Goal: Task Accomplishment & Management: Use online tool/utility

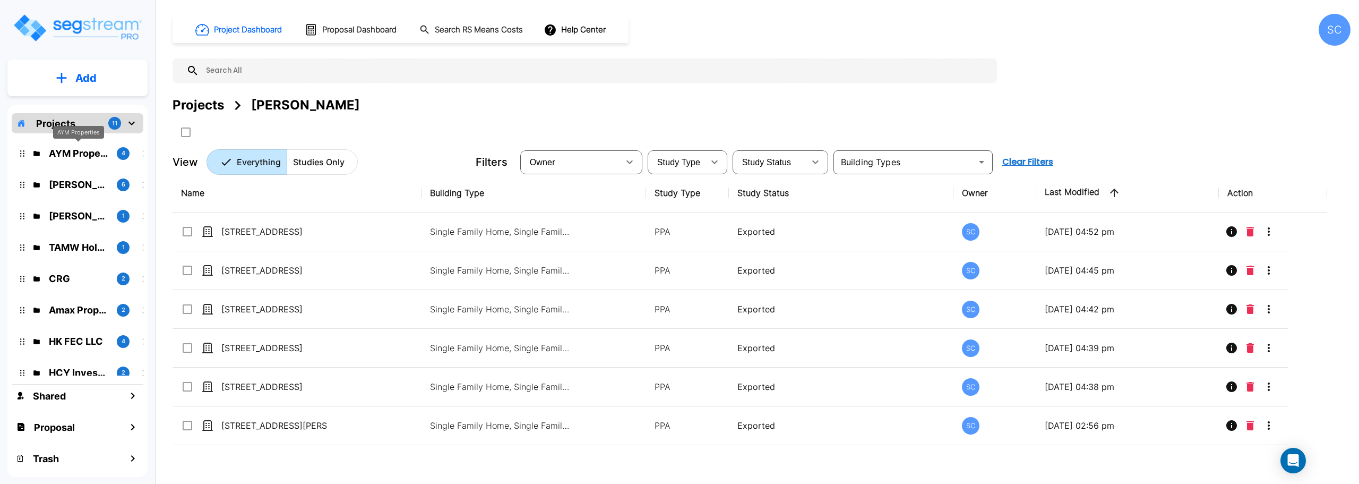
click at [71, 156] on p "AYM Properties" at bounding box center [78, 153] width 59 height 14
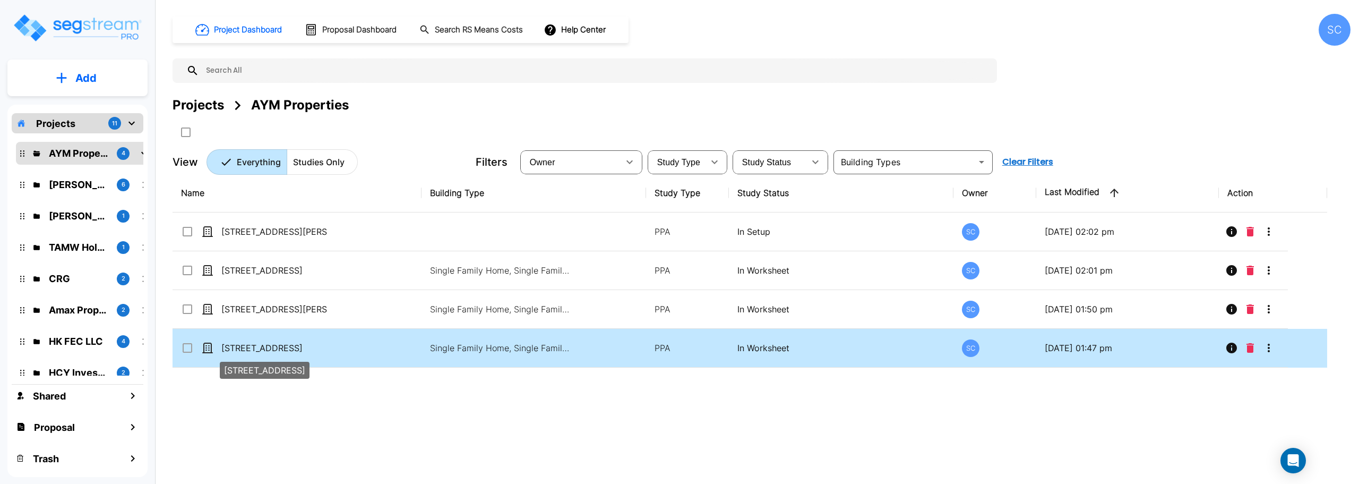
click at [279, 348] on p "[STREET_ADDRESS]" at bounding box center [274, 347] width 106 height 13
checkbox input "true"
click at [279, 348] on p "444 South Farm Road 97" at bounding box center [274, 347] width 106 height 13
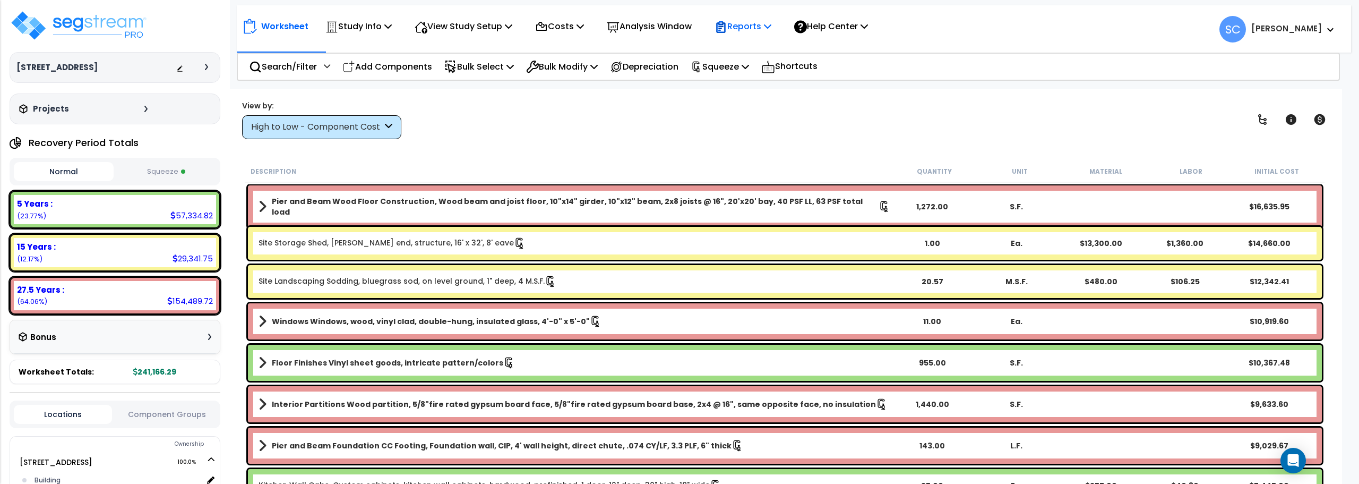
click at [765, 23] on p "Reports" at bounding box center [743, 26] width 57 height 14
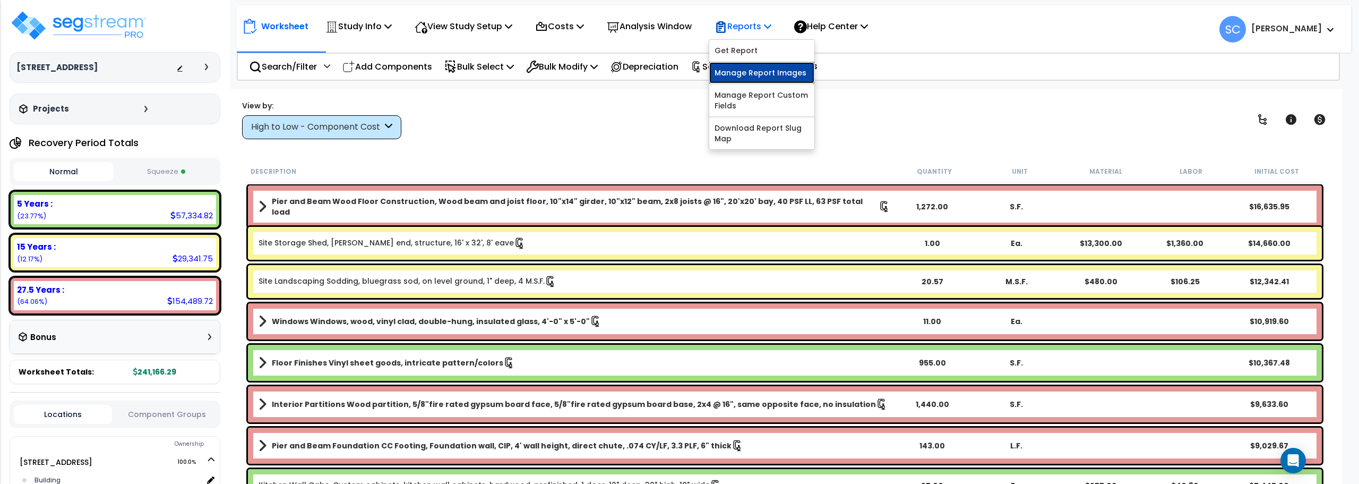
click at [754, 80] on link "Manage Report Images" at bounding box center [761, 72] width 105 height 21
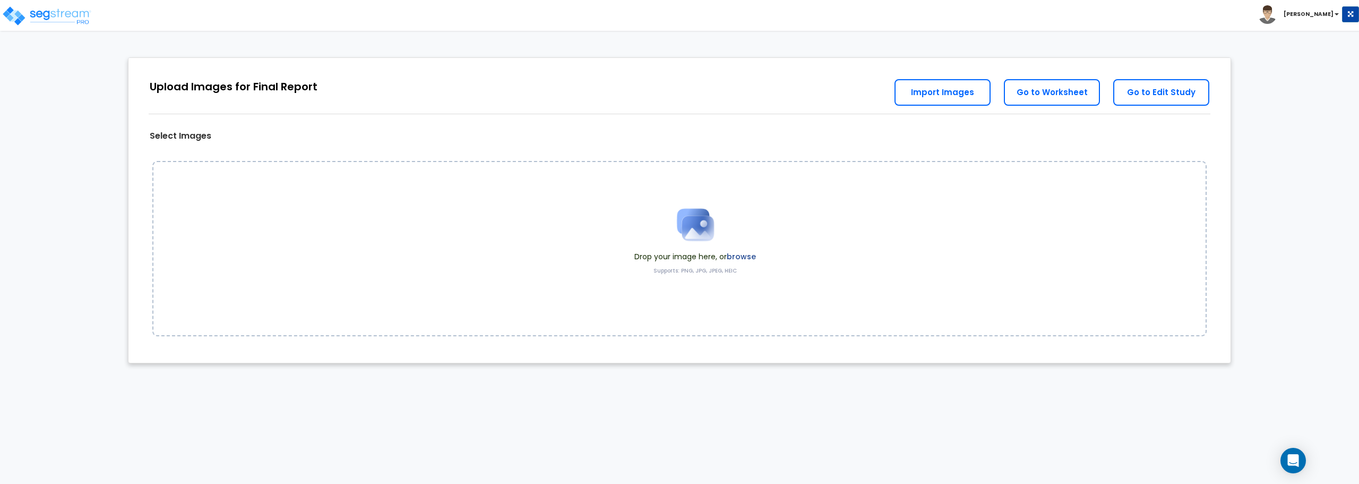
click at [700, 231] on img at bounding box center [695, 224] width 53 height 53
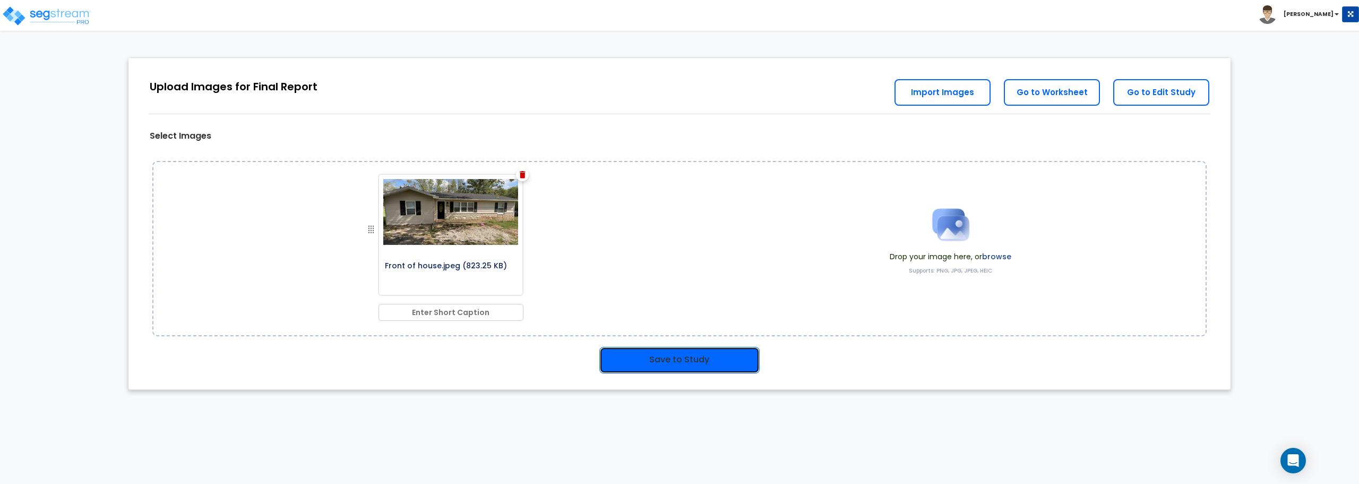
click at [698, 351] on button "Save to Study" at bounding box center [679, 360] width 160 height 27
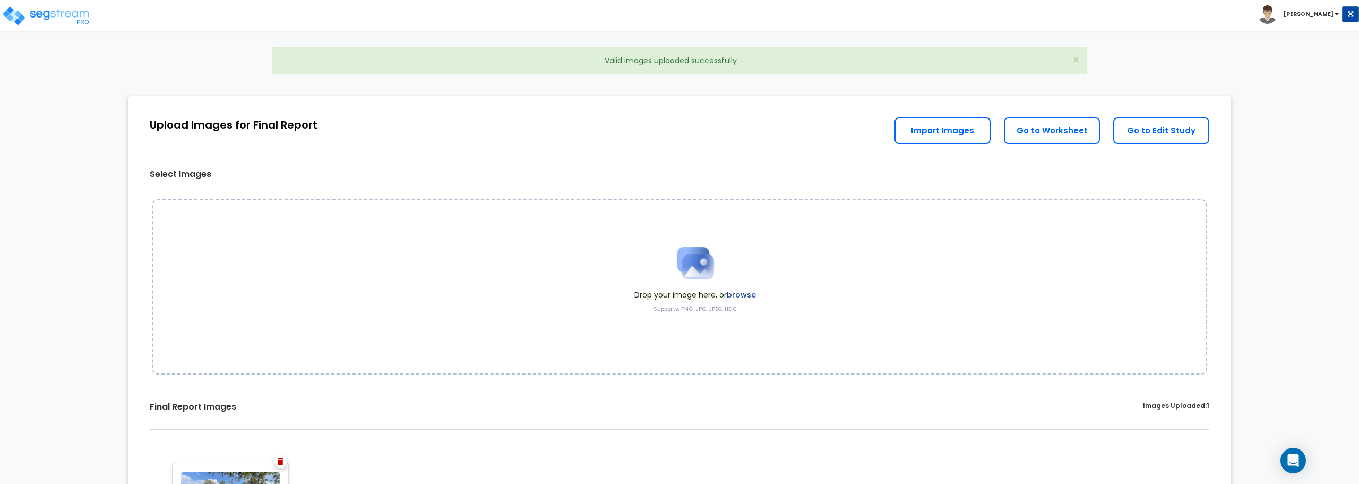
click at [705, 257] on img at bounding box center [695, 262] width 53 height 53
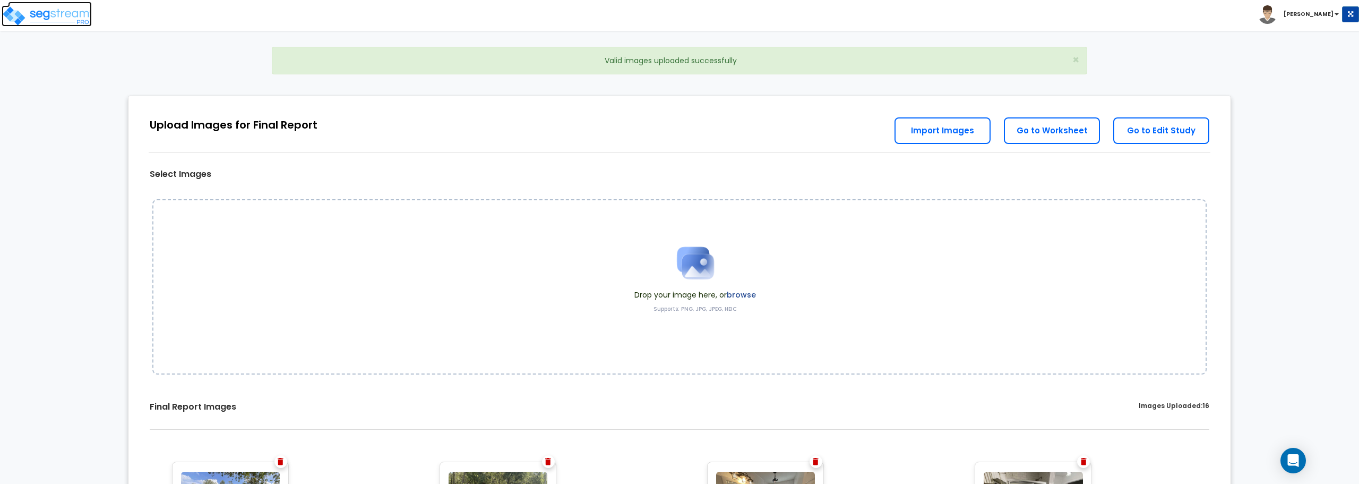
click at [56, 11] on img at bounding box center [47, 15] width 90 height 21
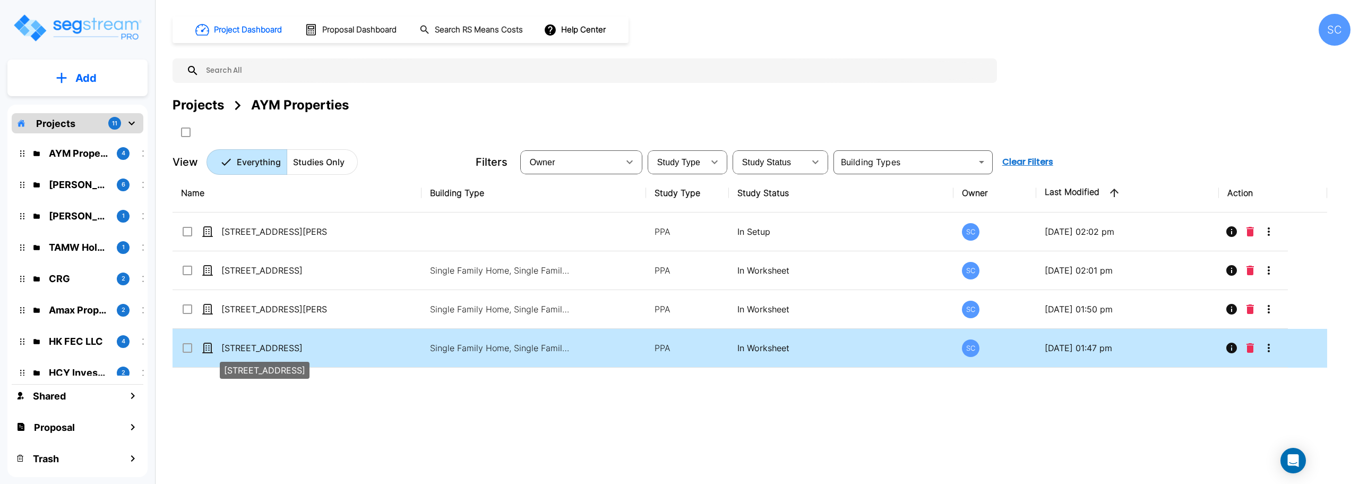
click at [277, 350] on p "[STREET_ADDRESS]" at bounding box center [274, 347] width 106 height 13
checkbox input "true"
click at [277, 350] on p "[STREET_ADDRESS]" at bounding box center [274, 347] width 106 height 13
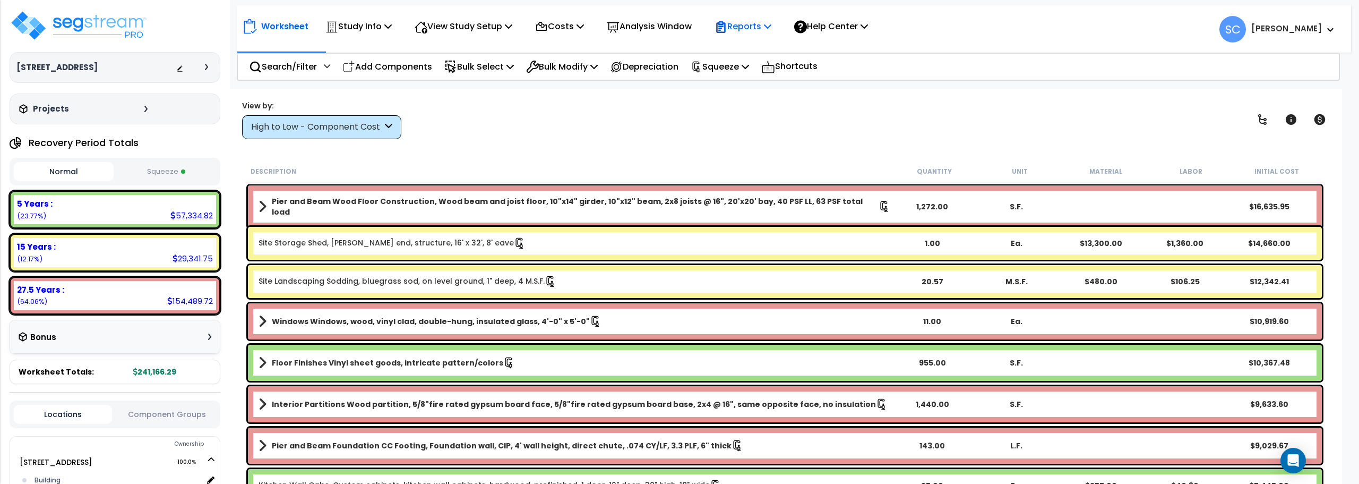
click at [764, 16] on div "Reports" at bounding box center [743, 26] width 57 height 25
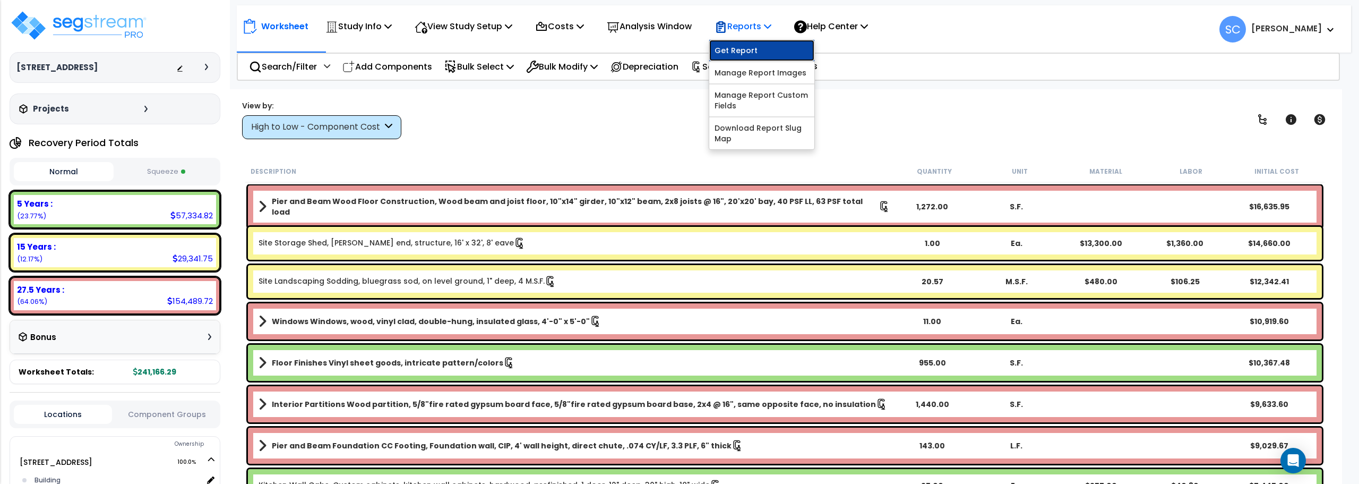
click at [763, 55] on link "Get Report" at bounding box center [761, 50] width 105 height 21
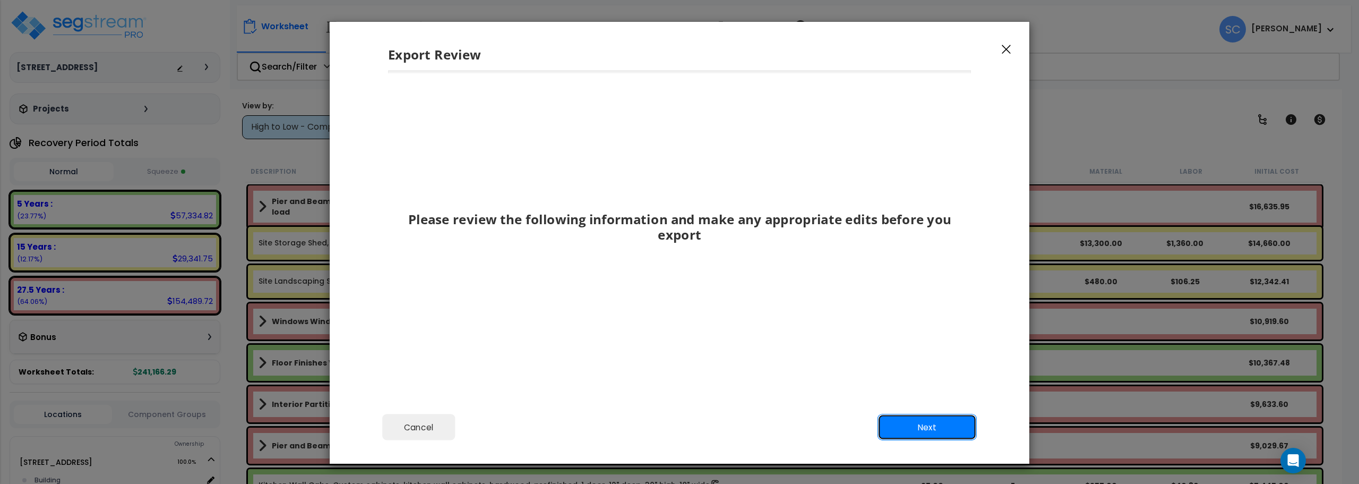
click at [947, 424] on button "Next" at bounding box center [927, 427] width 99 height 27
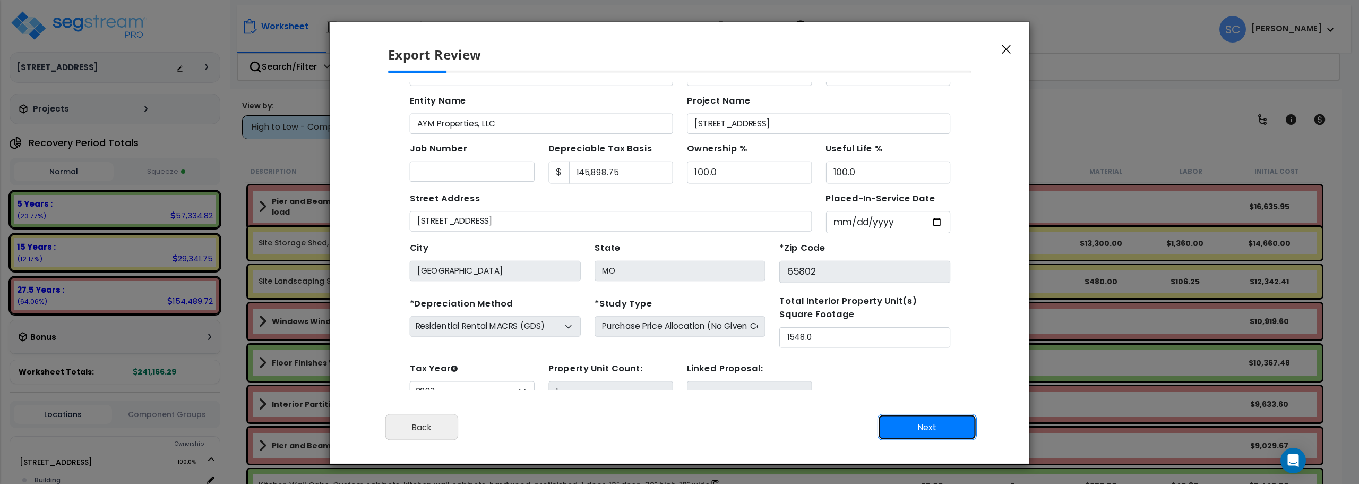
scroll to position [49, 0]
click at [928, 428] on button "Next" at bounding box center [927, 427] width 99 height 27
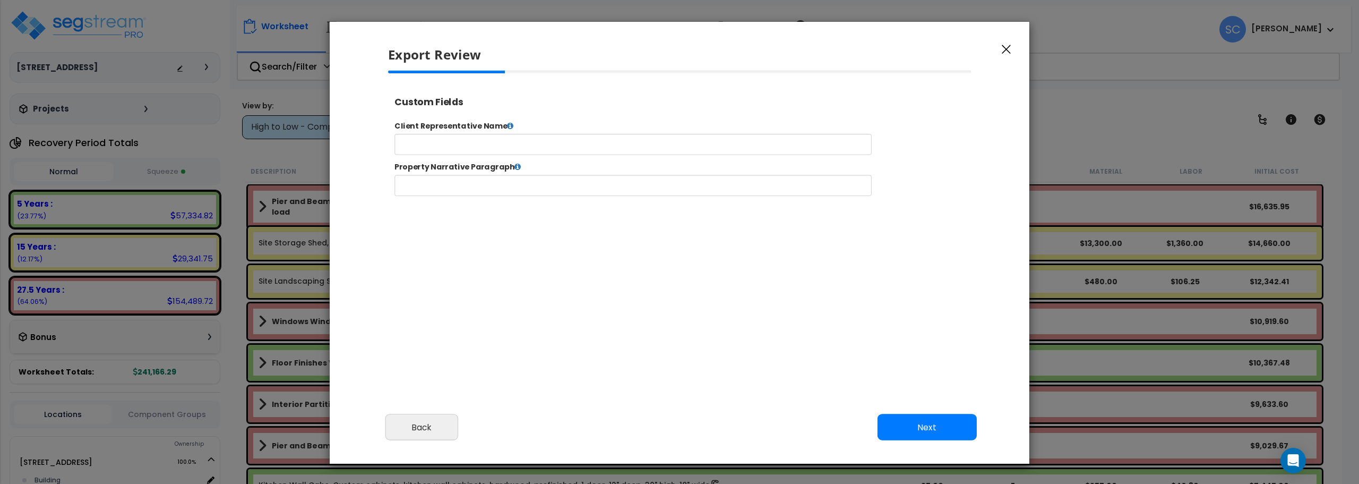
select select "2023"
click at [595, 149] on input "text" at bounding box center [667, 152] width 542 height 24
type input "AYM Properties"
click at [948, 423] on button "Next" at bounding box center [927, 427] width 99 height 27
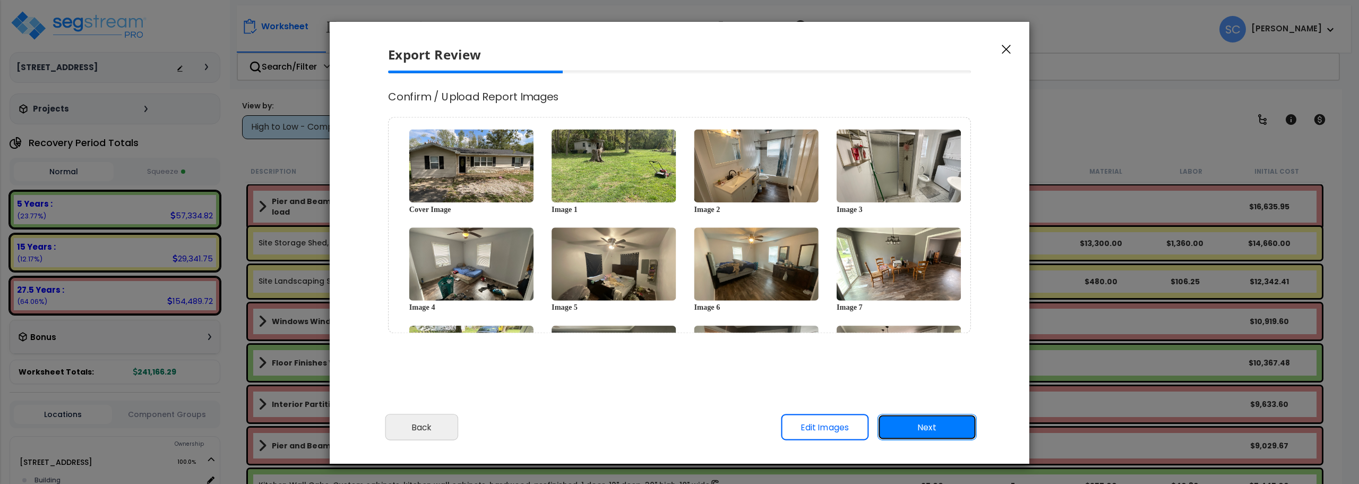
scroll to position [0, 0]
click at [929, 429] on button "Next" at bounding box center [927, 427] width 99 height 27
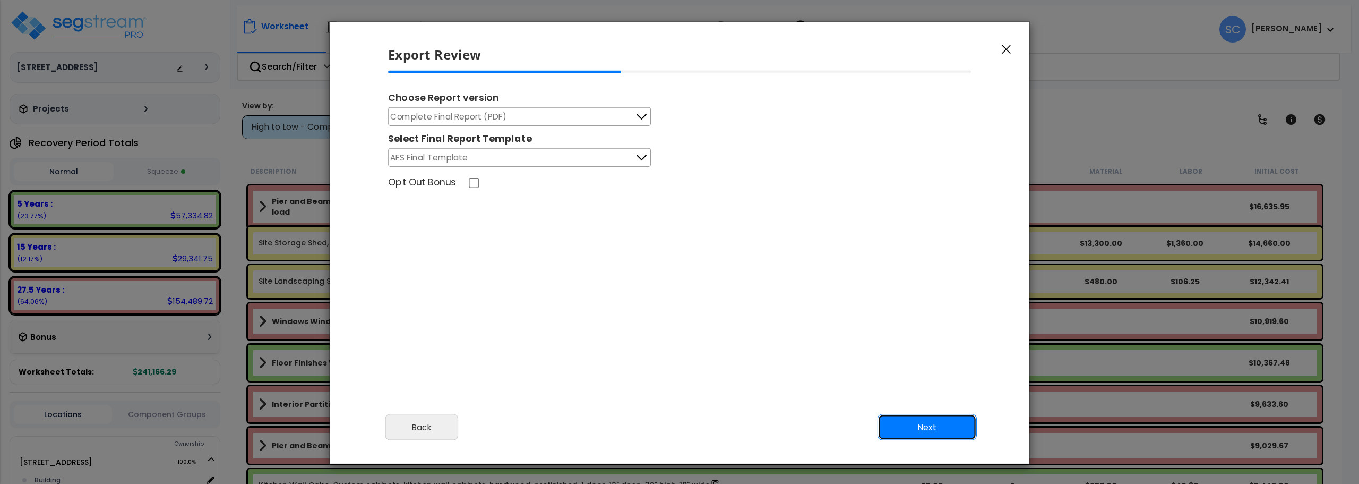
click at [950, 427] on button "Next" at bounding box center [927, 427] width 99 height 27
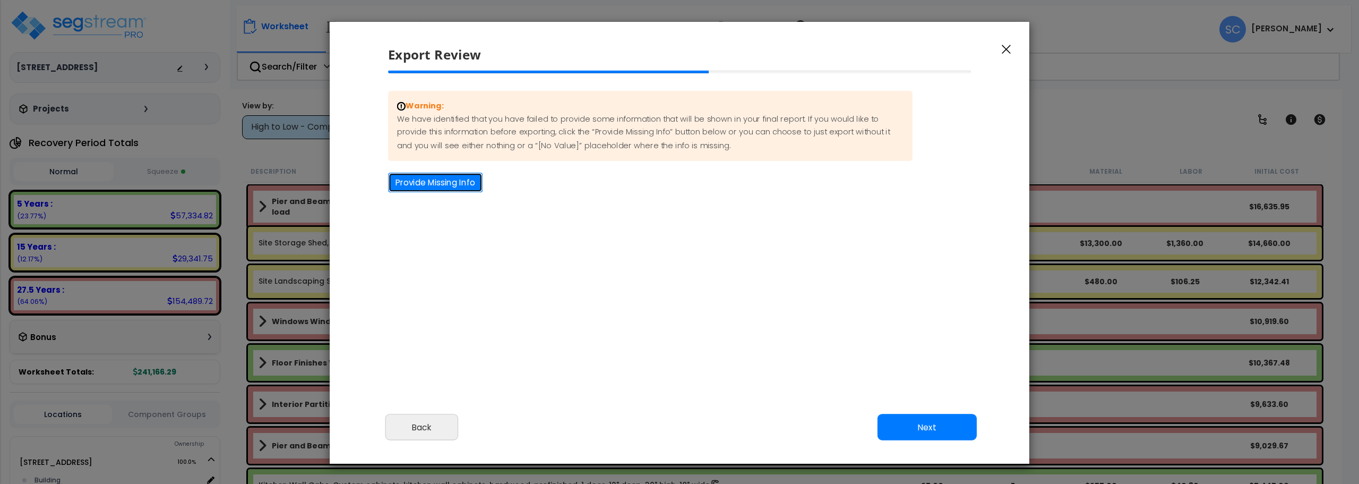
click at [443, 182] on button "Provide Missing Info" at bounding box center [435, 183] width 94 height 20
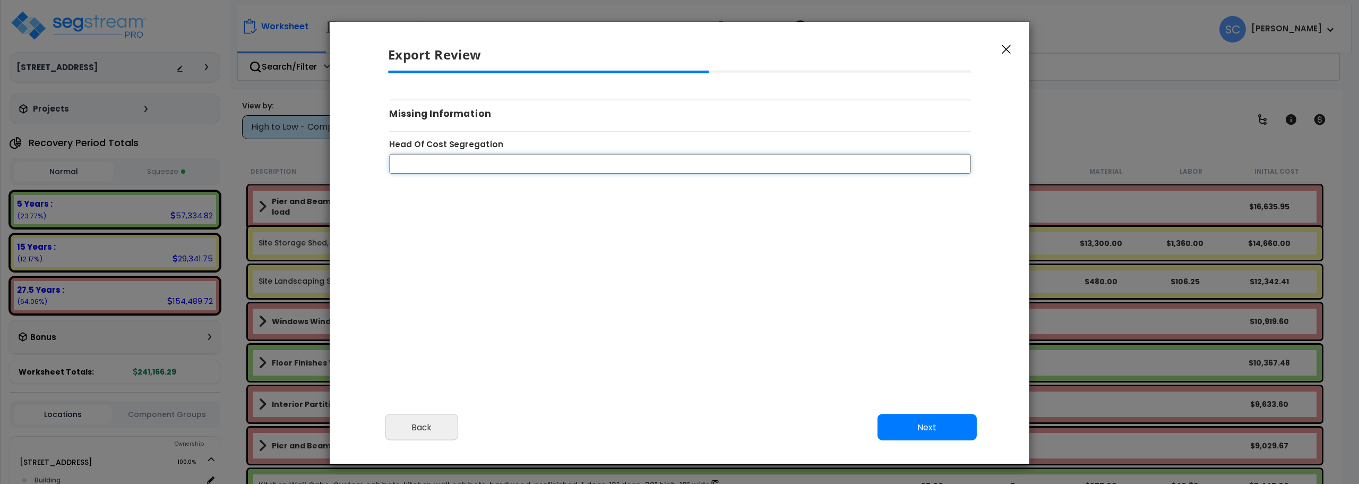
drag, startPoint x: 444, startPoint y: 165, endPoint x: 445, endPoint y: 173, distance: 8.0
click at [444, 165] on input "Head Of Cost Segregation" at bounding box center [680, 163] width 582 height 20
type input "[PERSON_NAME]"
click at [961, 436] on button "Next" at bounding box center [927, 427] width 99 height 27
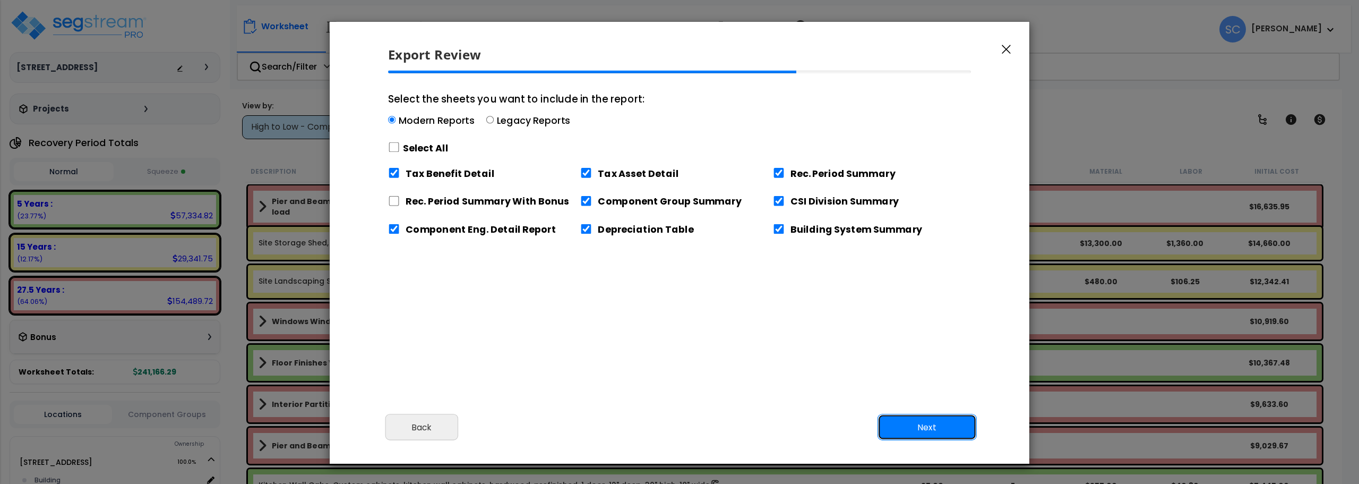
click at [957, 429] on button "Next" at bounding box center [927, 427] width 99 height 27
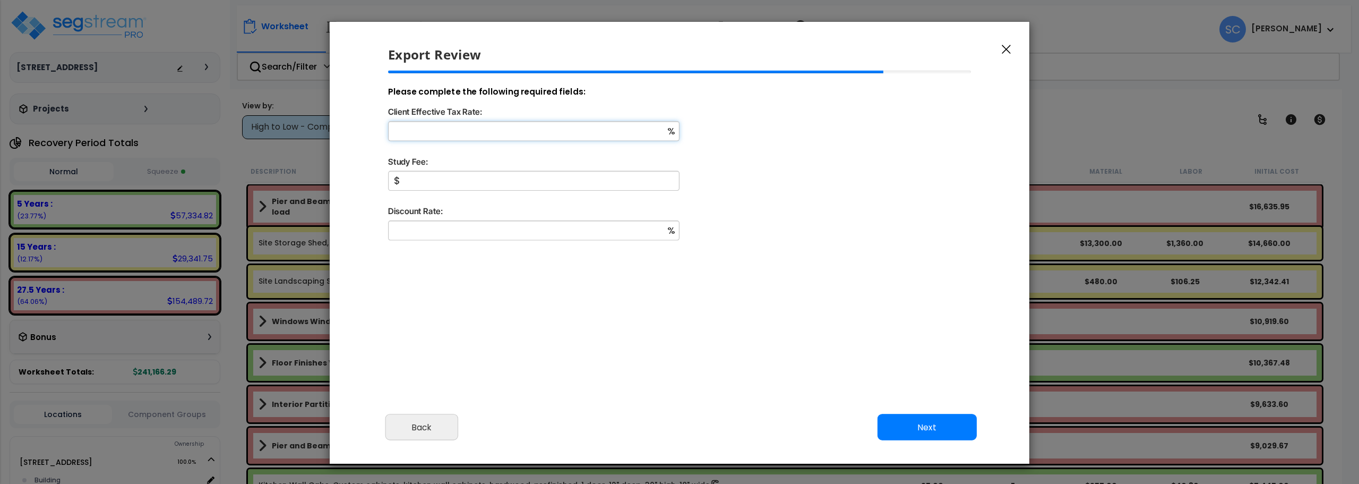
click at [510, 129] on input "Client Effective Tax Rate:" at bounding box center [533, 131] width 291 height 20
click at [408, 185] on input "Study Fee:" at bounding box center [533, 181] width 291 height 20
type input "2,000"
click at [456, 230] on input "Discount Rate:" at bounding box center [533, 230] width 291 height 20
type input "0"
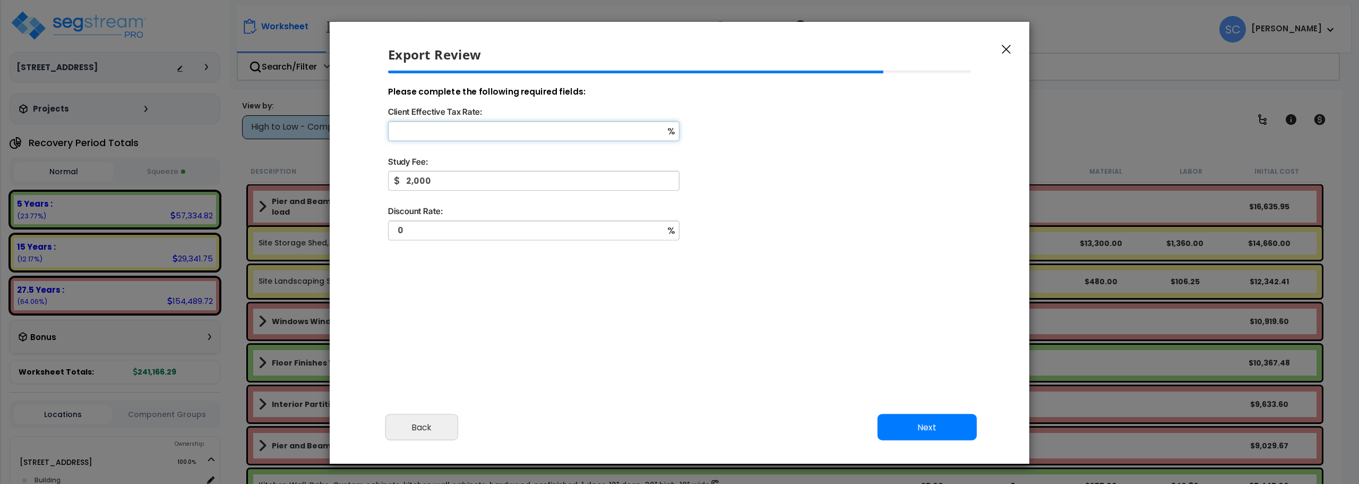
click at [476, 127] on input "Client Effective Tax Rate:" at bounding box center [533, 131] width 291 height 20
type input "18"
click at [938, 431] on button "Next" at bounding box center [927, 427] width 99 height 27
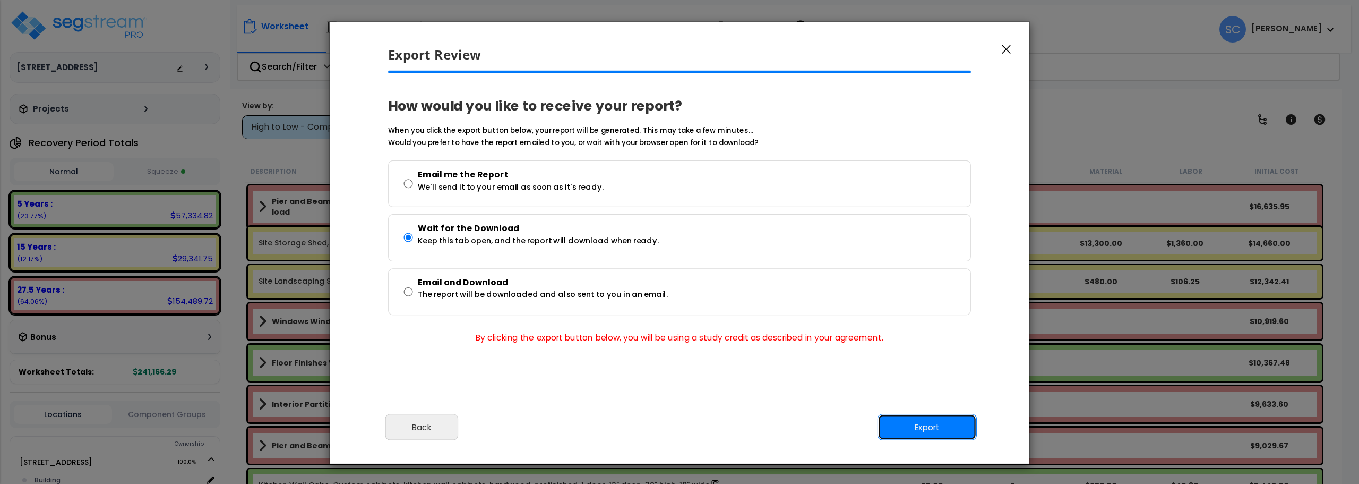
click at [938, 431] on button "Export" at bounding box center [927, 427] width 99 height 27
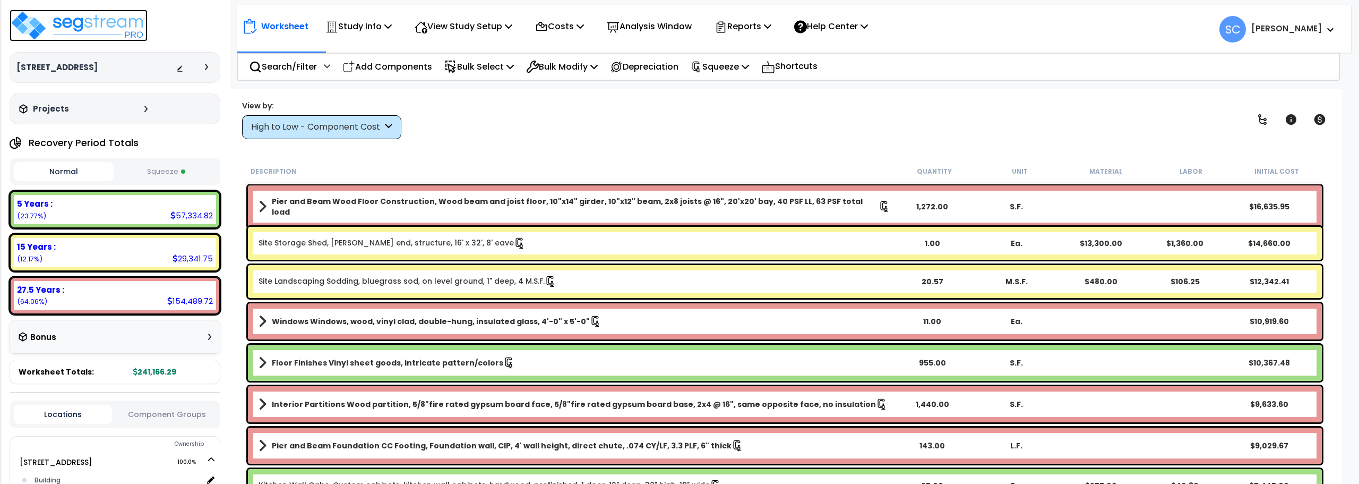
click at [81, 25] on img at bounding box center [79, 26] width 138 height 32
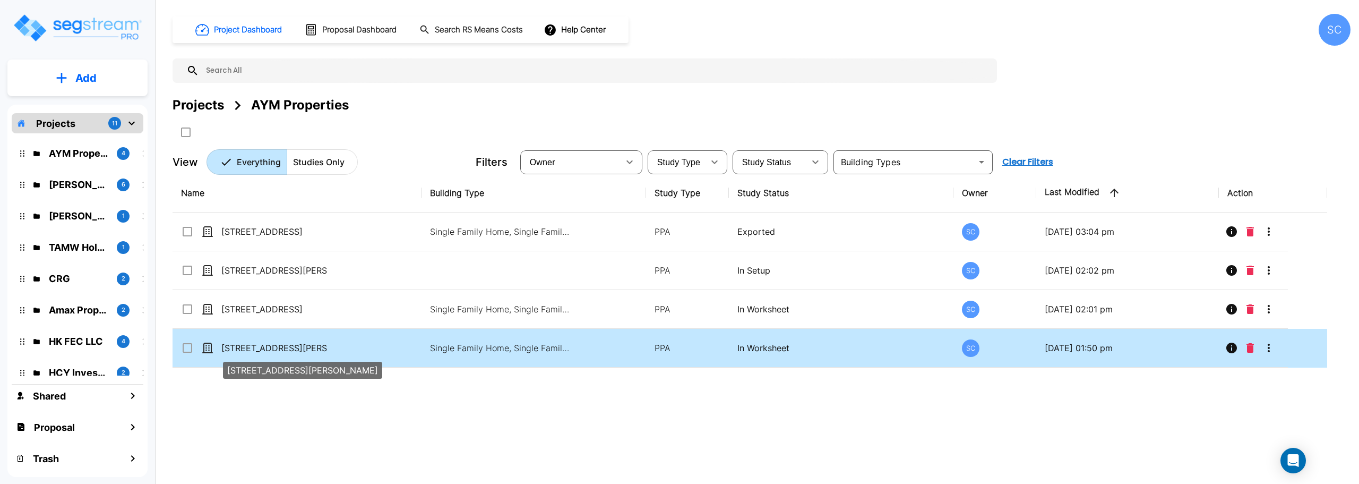
click at [255, 342] on p "[STREET_ADDRESS][PERSON_NAME]" at bounding box center [274, 347] width 106 height 13
checkbox input "true"
click at [255, 342] on p "[STREET_ADDRESS][PERSON_NAME]" at bounding box center [274, 347] width 106 height 13
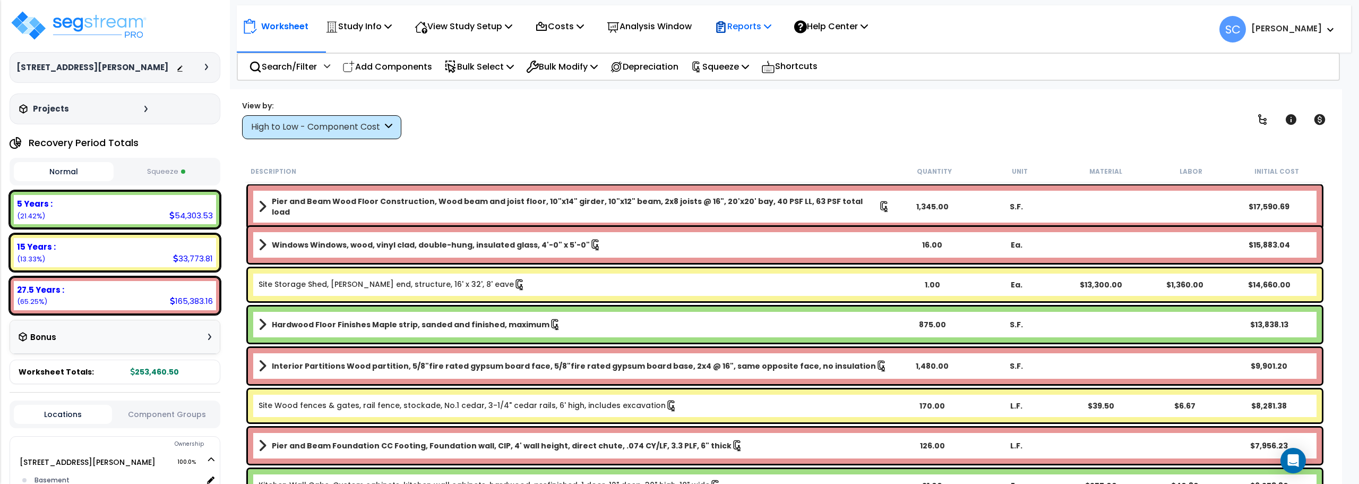
click at [763, 26] on p "Reports" at bounding box center [743, 26] width 57 height 14
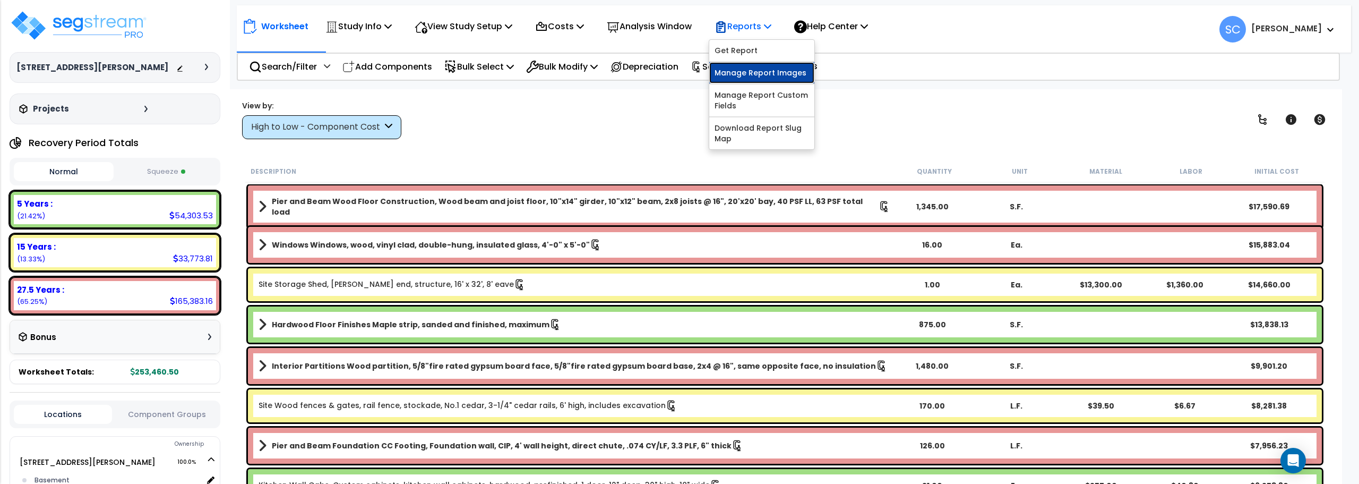
click at [751, 78] on link "Manage Report Images" at bounding box center [761, 72] width 105 height 21
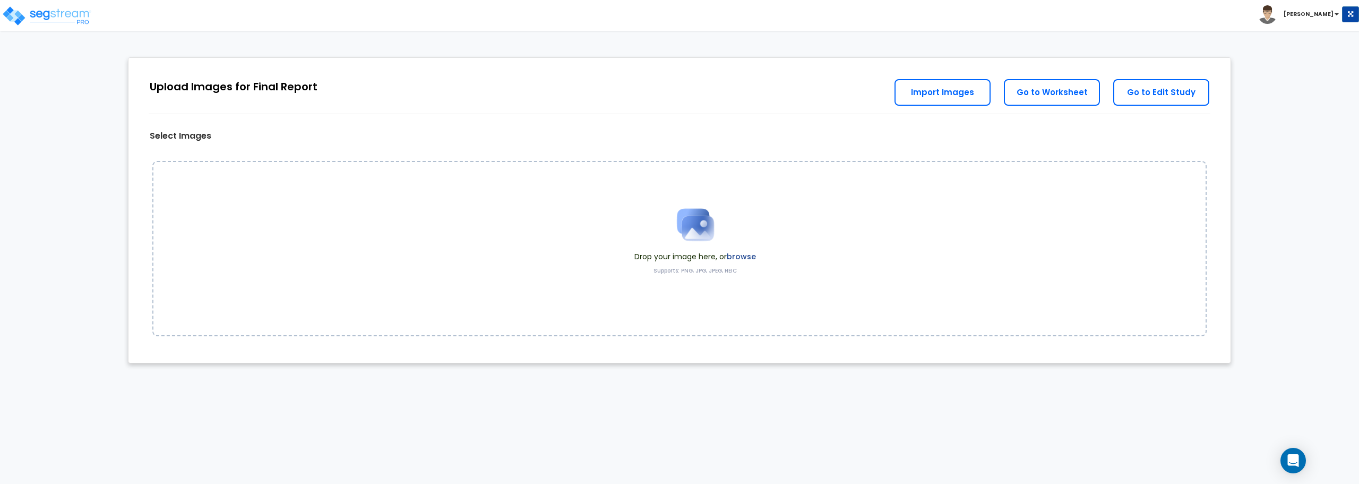
click at [694, 230] on img at bounding box center [695, 224] width 53 height 53
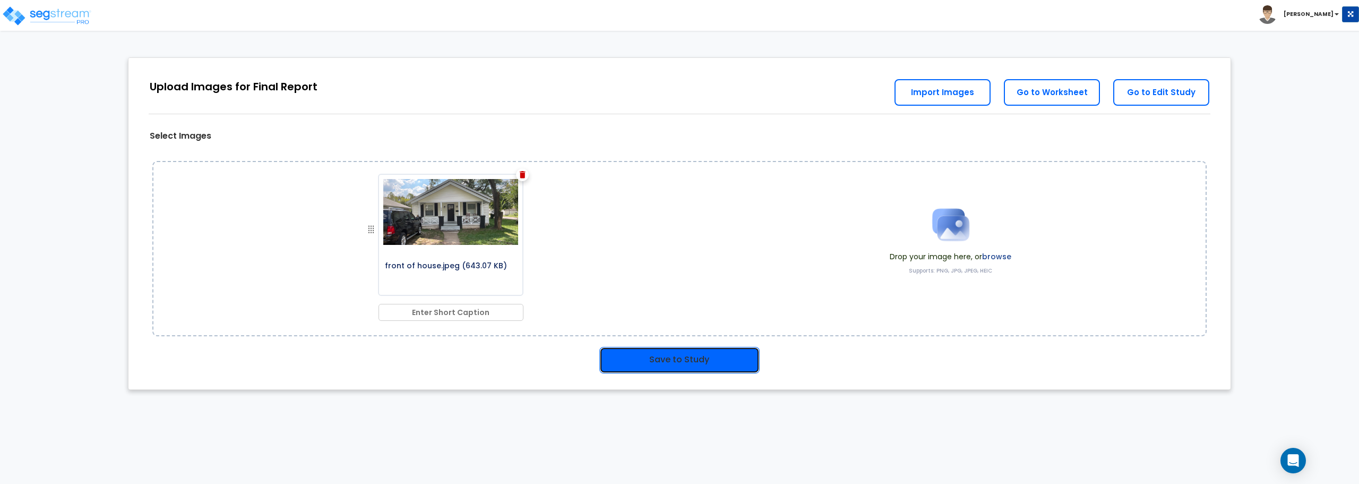
click at [706, 356] on button "Save to Study" at bounding box center [679, 360] width 160 height 27
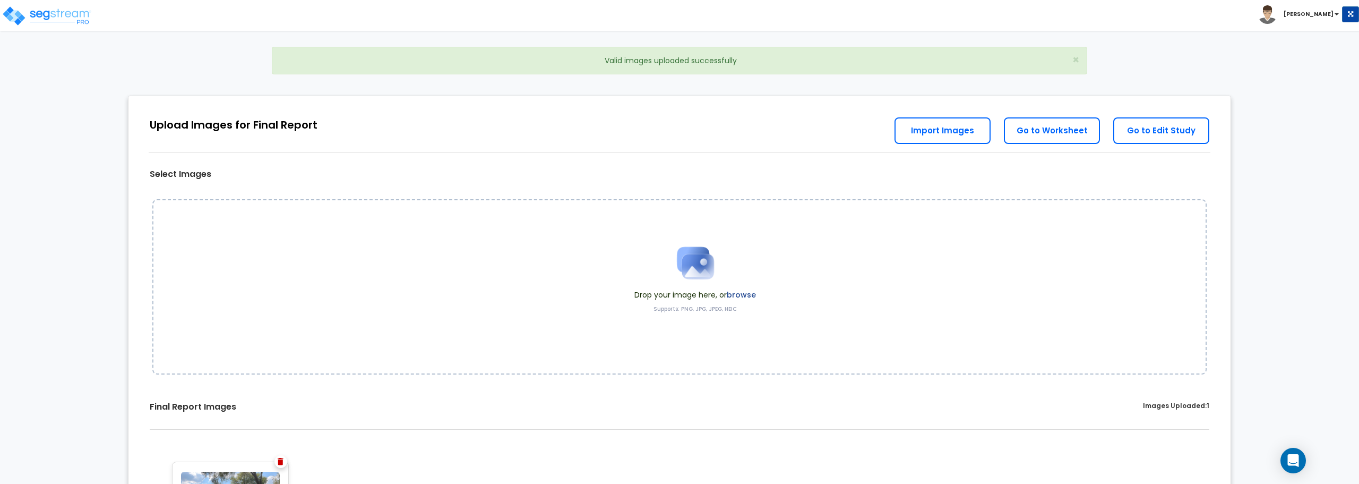
click at [700, 279] on img at bounding box center [695, 262] width 53 height 53
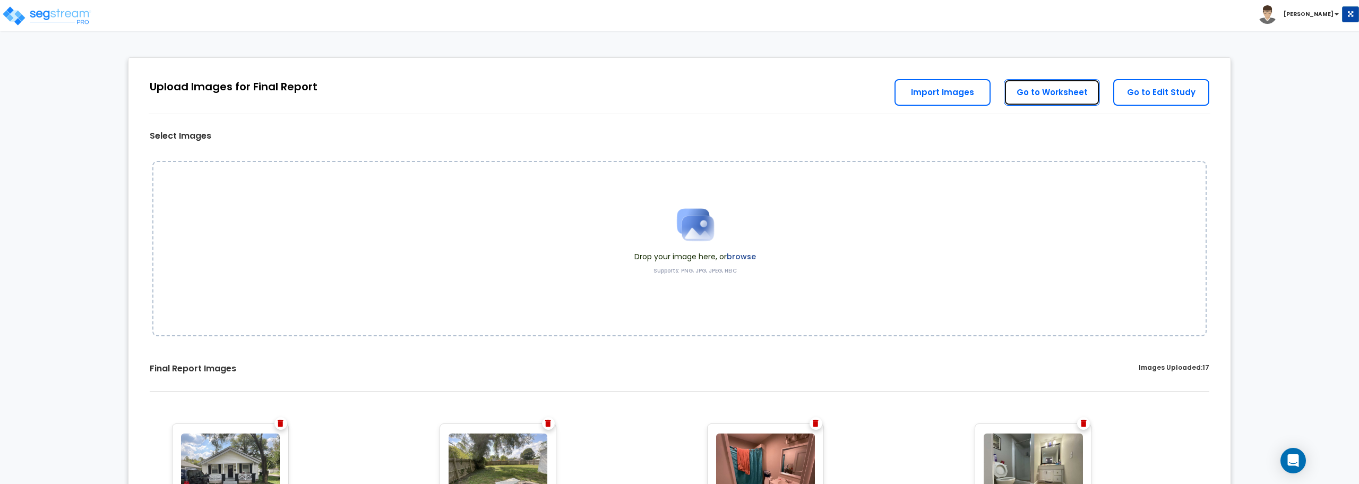
click at [1058, 98] on link "Go to Worksheet" at bounding box center [1052, 92] width 96 height 27
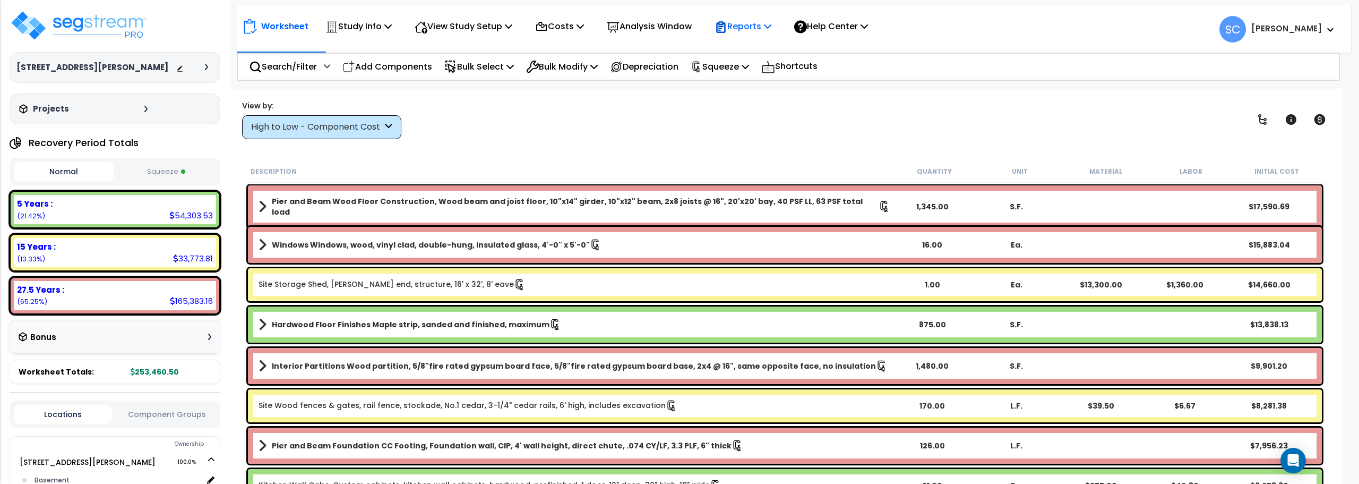
click at [767, 26] on p "Reports" at bounding box center [743, 26] width 57 height 14
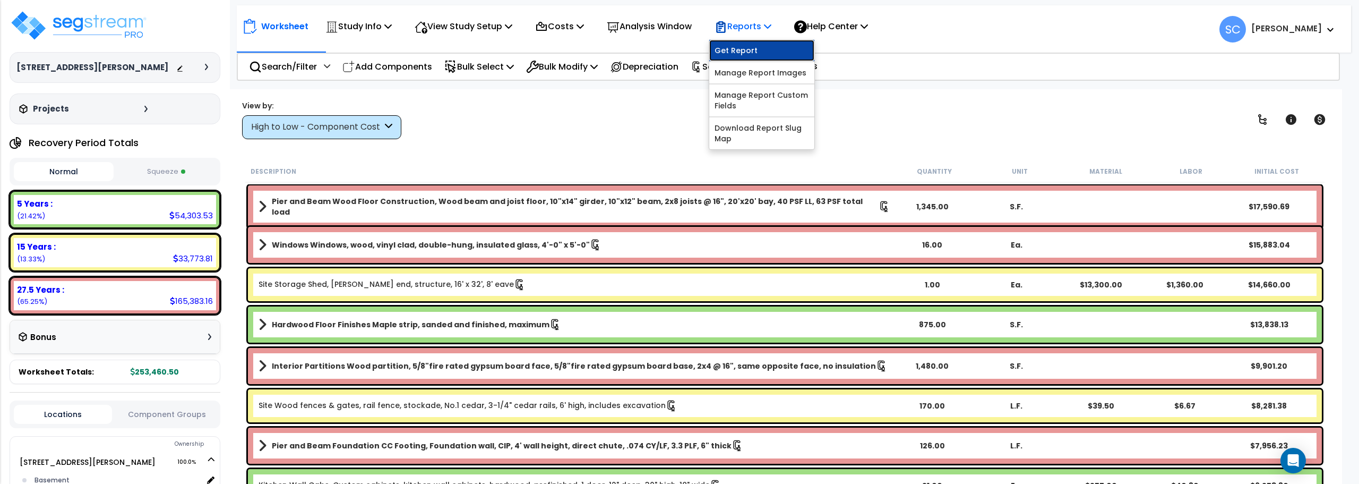
click at [762, 54] on link "Get Report" at bounding box center [761, 50] width 105 height 21
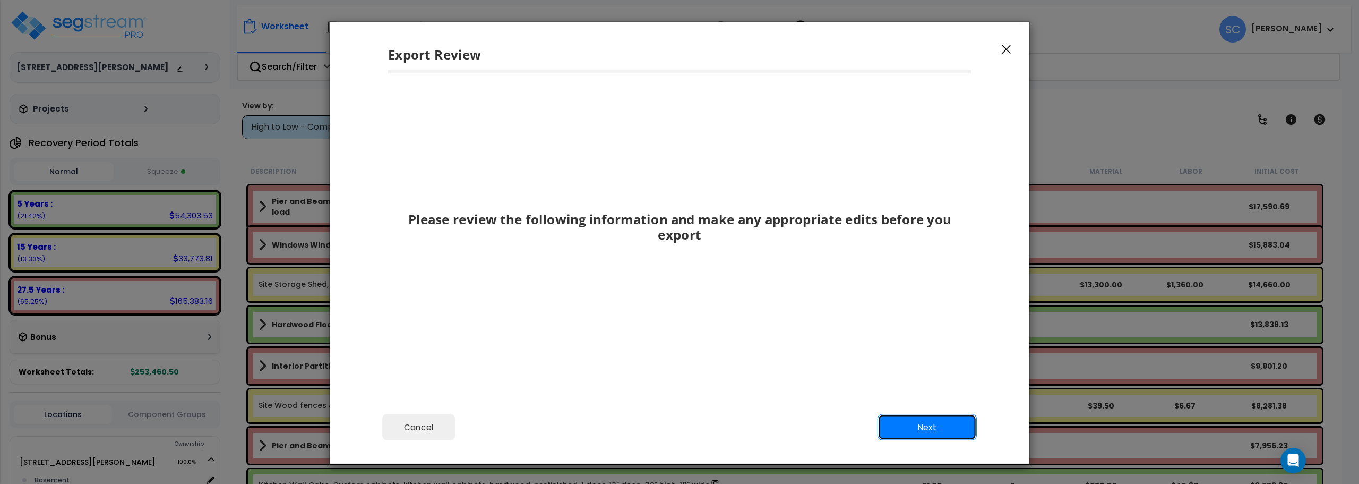
click at [934, 425] on button "Next" at bounding box center [927, 427] width 99 height 27
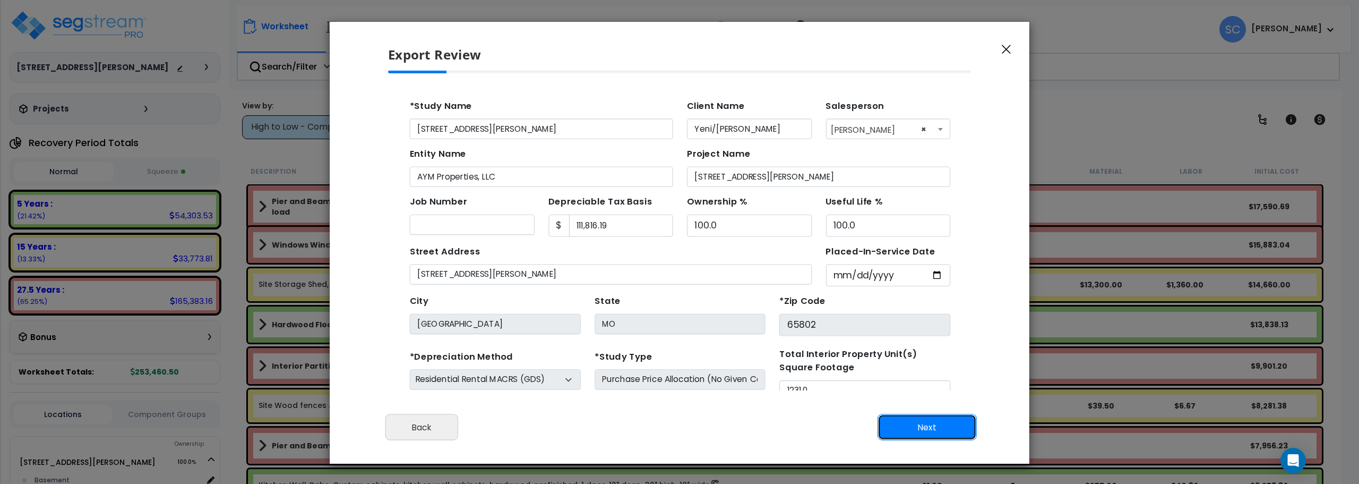
click at [936, 429] on button "Next" at bounding box center [927, 427] width 99 height 27
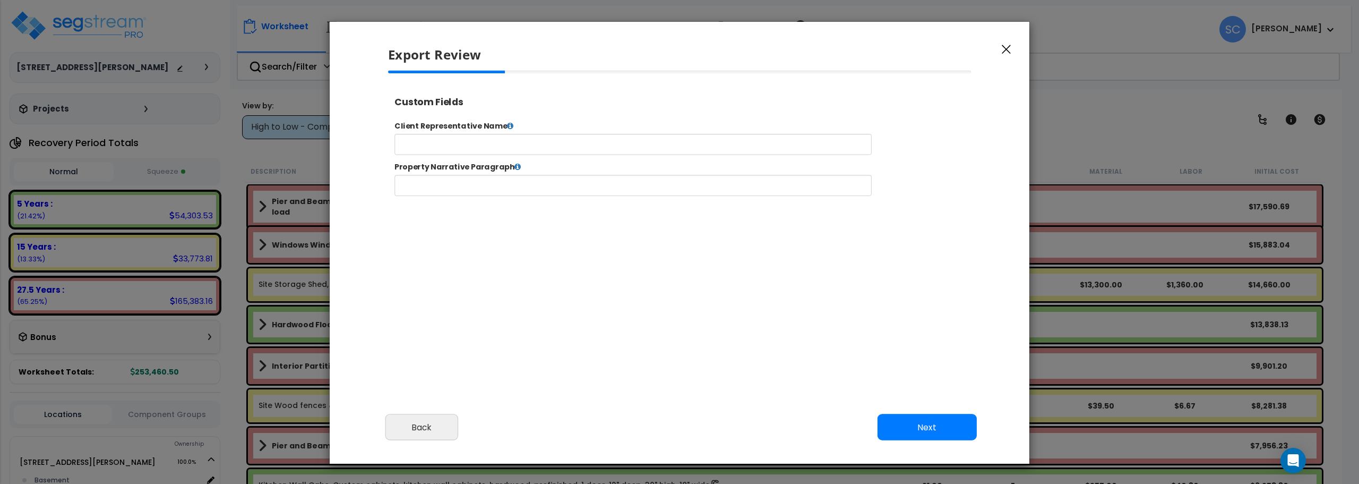
select select "2024"
click at [611, 149] on input "text" at bounding box center [667, 152] width 542 height 24
type input "AYM Properties"
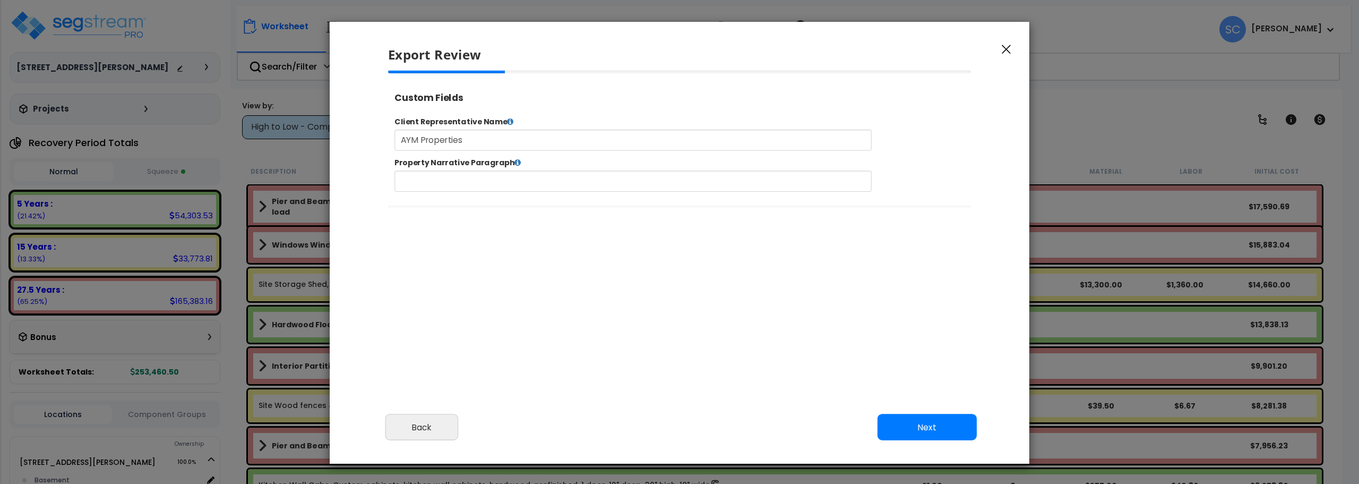
click at [907, 436] on button "Next" at bounding box center [927, 427] width 99 height 27
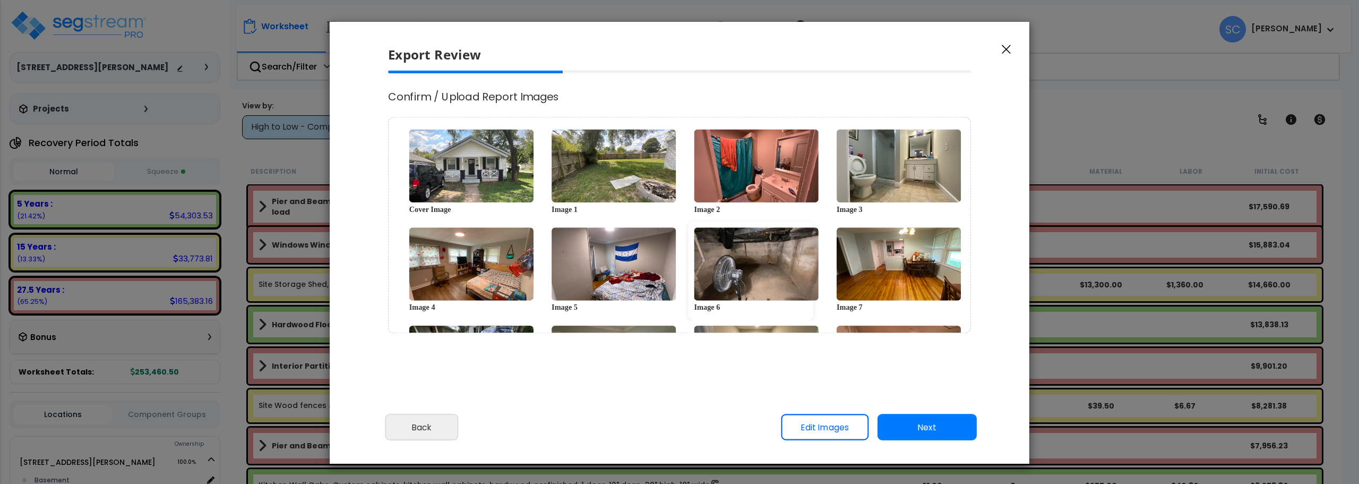
scroll to position [0, 0]
click at [932, 432] on button "Next" at bounding box center [927, 427] width 99 height 27
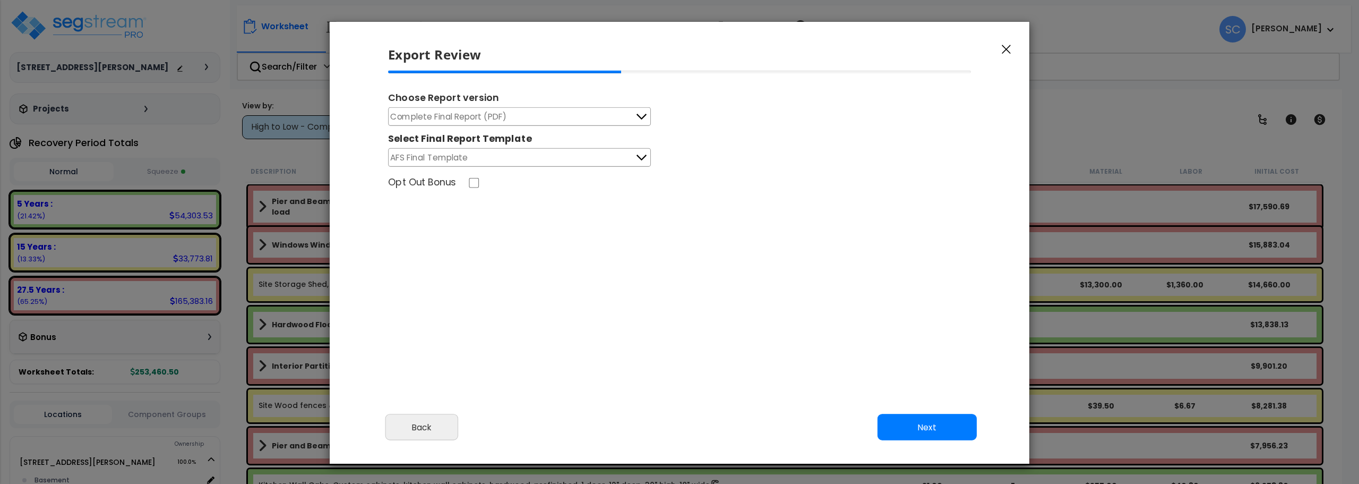
click at [959, 420] on button "Next" at bounding box center [927, 427] width 99 height 27
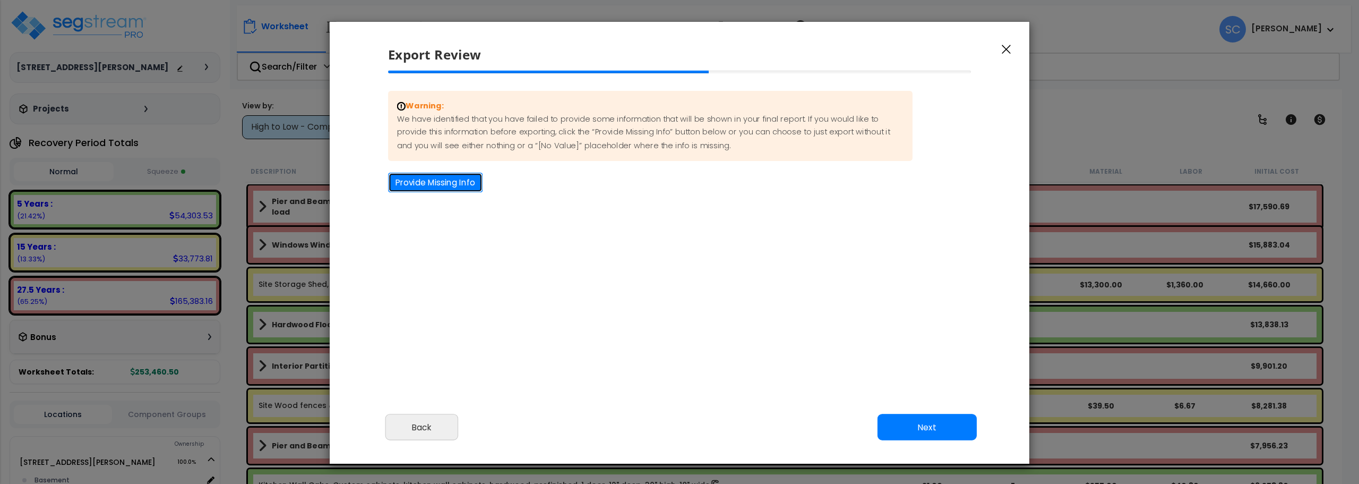
click at [435, 183] on button "Provide Missing Info" at bounding box center [435, 183] width 94 height 20
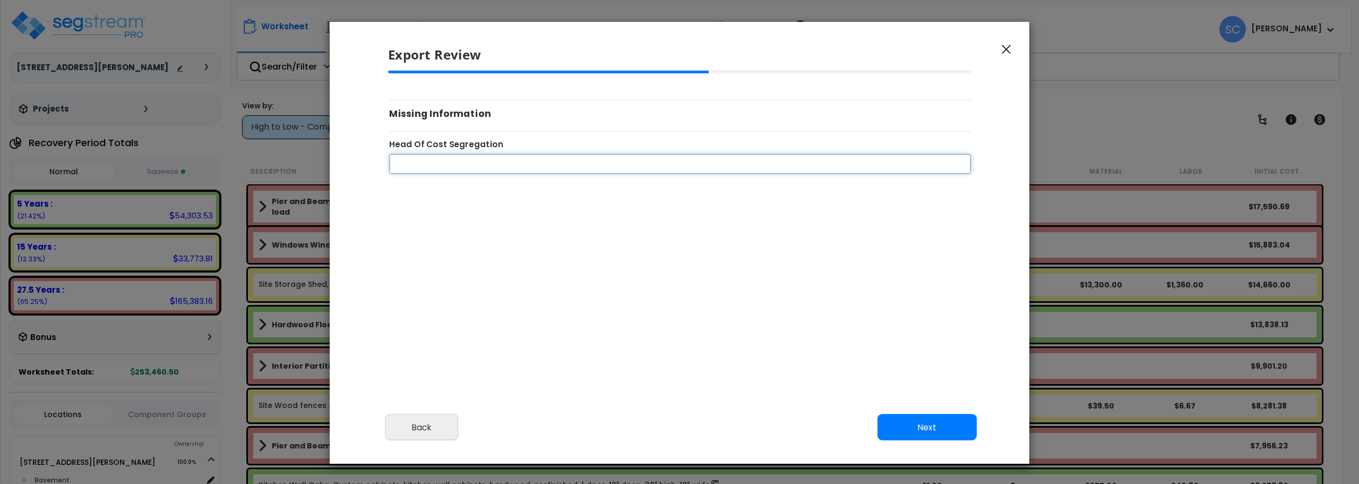
drag, startPoint x: 494, startPoint y: 162, endPoint x: 494, endPoint y: 173, distance: 10.6
click at [494, 162] on input "Head Of Cost Segregation" at bounding box center [680, 163] width 582 height 20
click at [944, 420] on button "Next" at bounding box center [927, 427] width 99 height 27
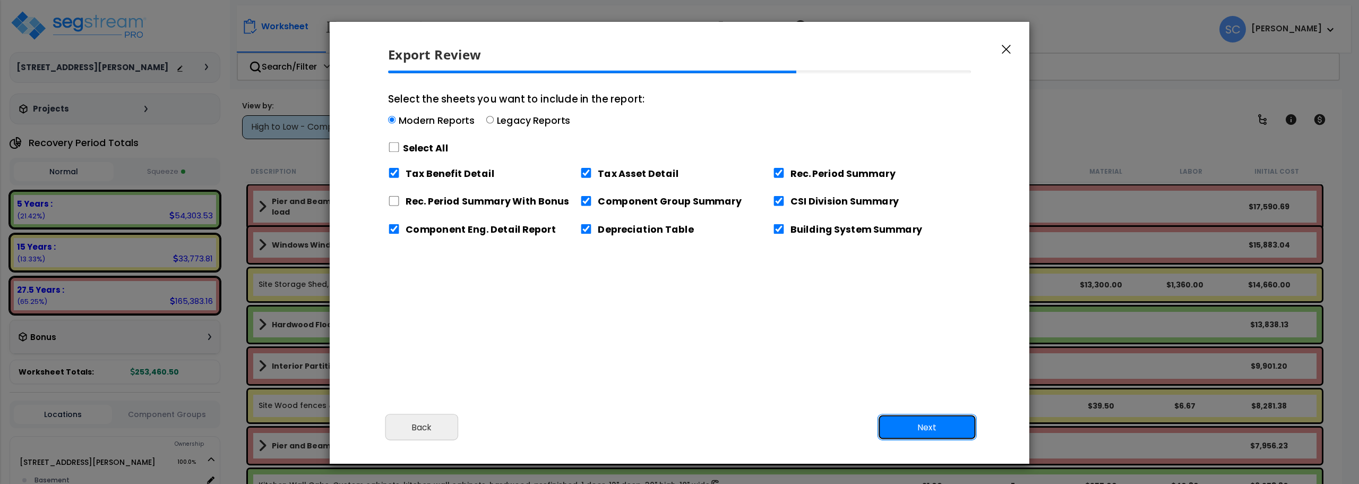
click at [951, 427] on button "Next" at bounding box center [927, 427] width 99 height 27
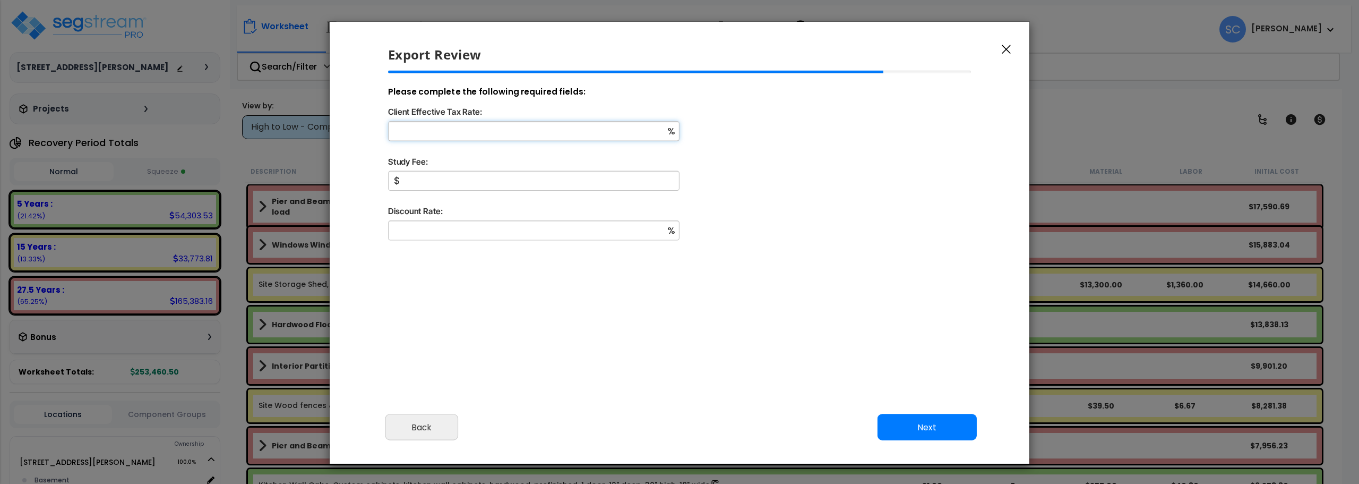
click at [544, 135] on input "Client Effective Tax Rate:" at bounding box center [533, 131] width 291 height 20
type input "18"
click at [505, 184] on input "Study Fee:" at bounding box center [533, 181] width 291 height 20
type input "2,000"
click at [487, 235] on input "Discount Rate:" at bounding box center [533, 230] width 291 height 20
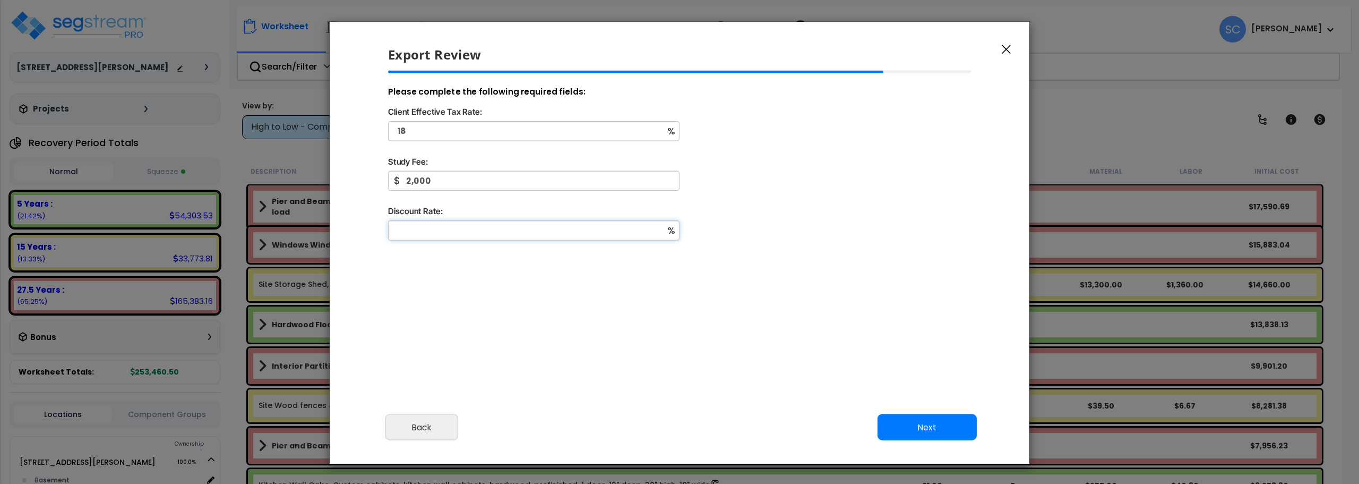
type input "0"
click at [923, 432] on button "Next" at bounding box center [927, 427] width 99 height 27
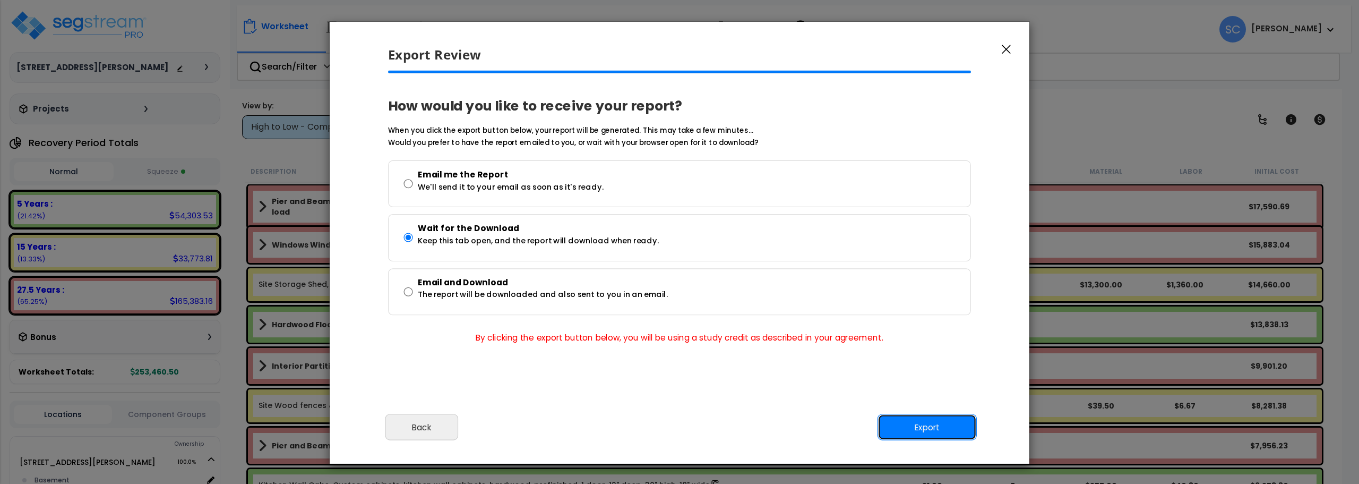
click at [920, 431] on button "Export" at bounding box center [927, 427] width 99 height 27
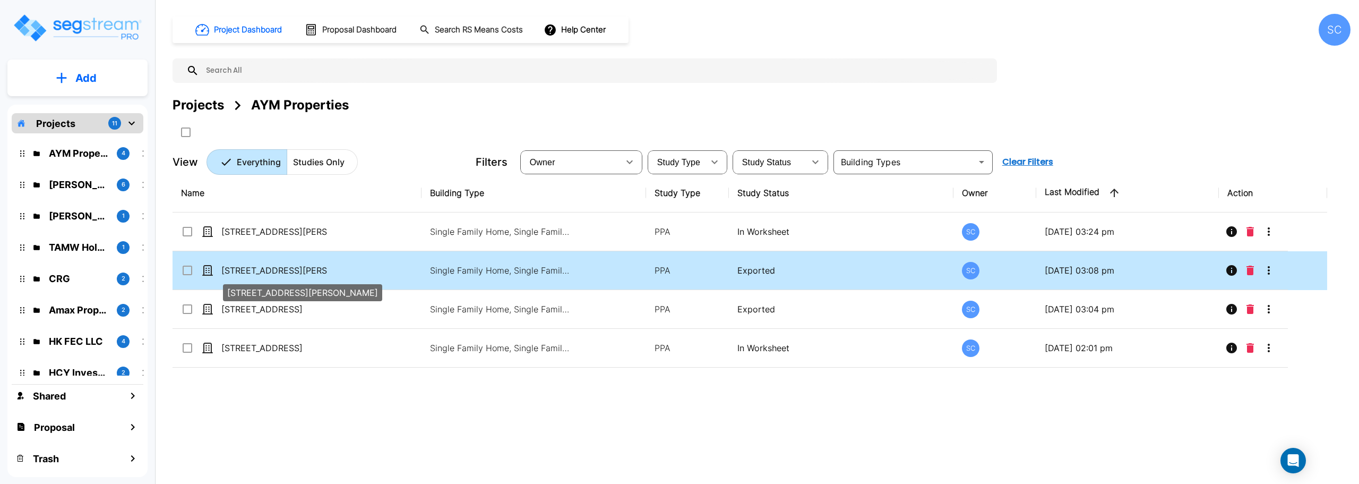
click at [271, 269] on p "[STREET_ADDRESS][PERSON_NAME]" at bounding box center [274, 270] width 106 height 13
checkbox input "true"
click at [271, 269] on p "[STREET_ADDRESS][PERSON_NAME]" at bounding box center [274, 270] width 106 height 13
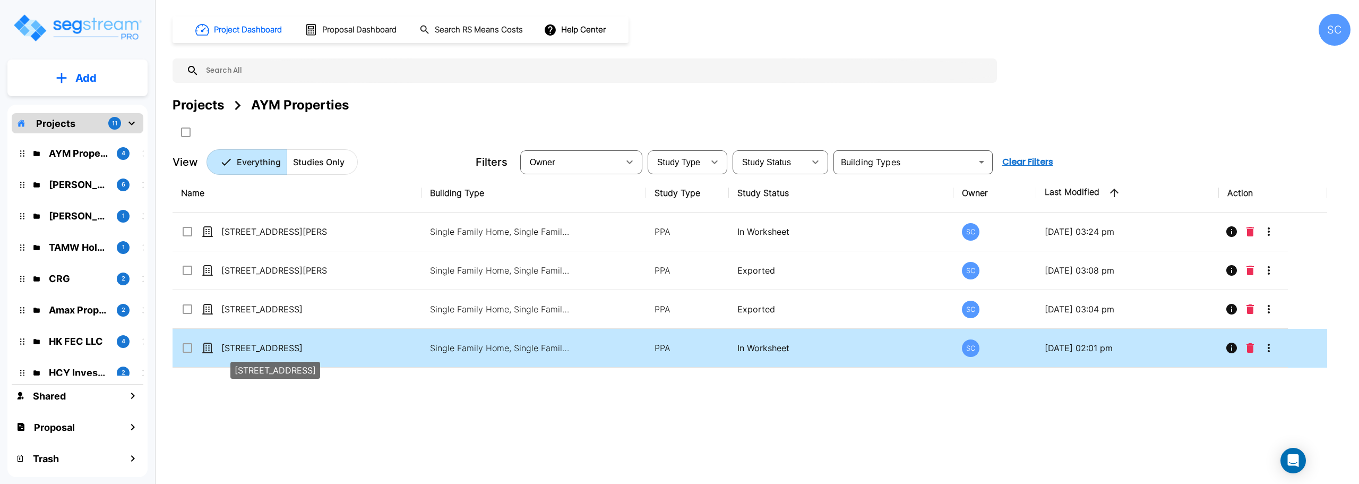
click at [278, 343] on p "[STREET_ADDRESS]" at bounding box center [274, 347] width 106 height 13
click at [276, 345] on p "[STREET_ADDRESS]" at bounding box center [274, 347] width 106 height 13
checkbox input "false"
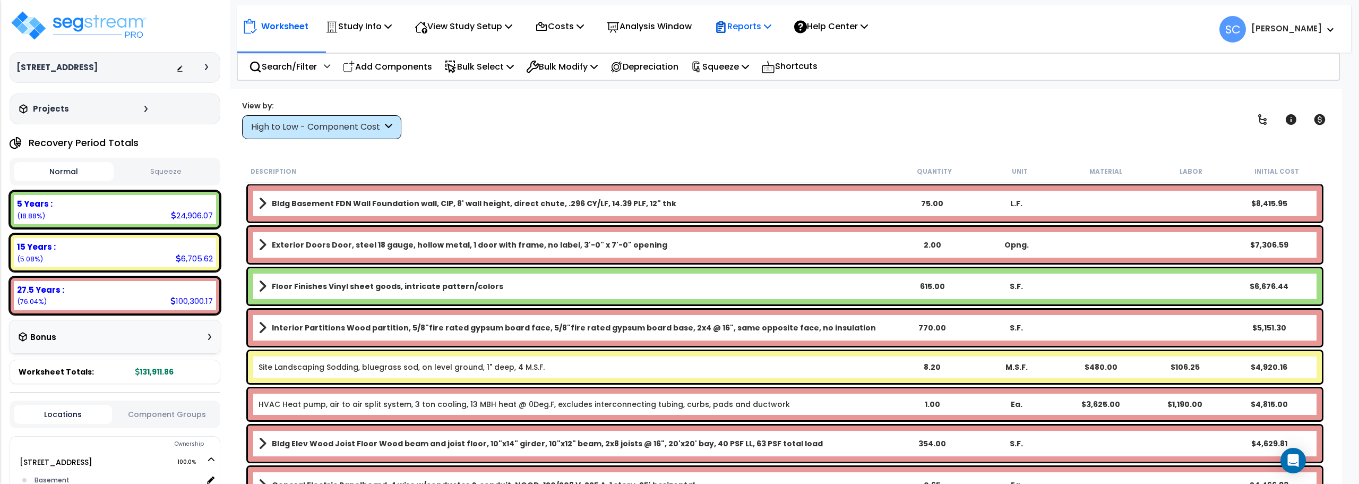
click at [771, 24] on p "Reports" at bounding box center [743, 26] width 57 height 14
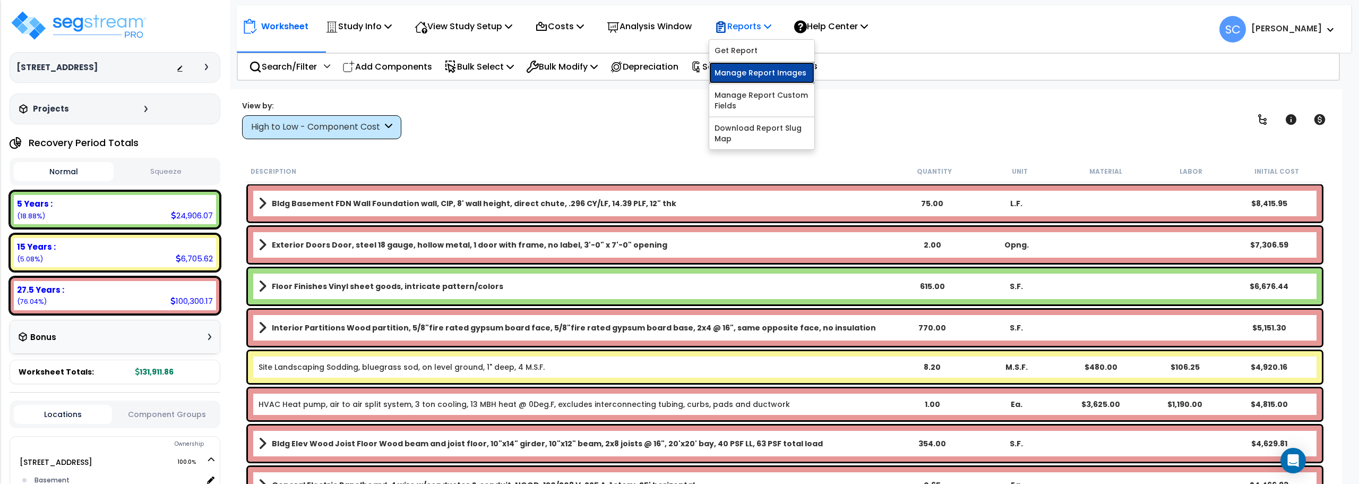
click at [745, 74] on link "Manage Report Images" at bounding box center [761, 72] width 105 height 21
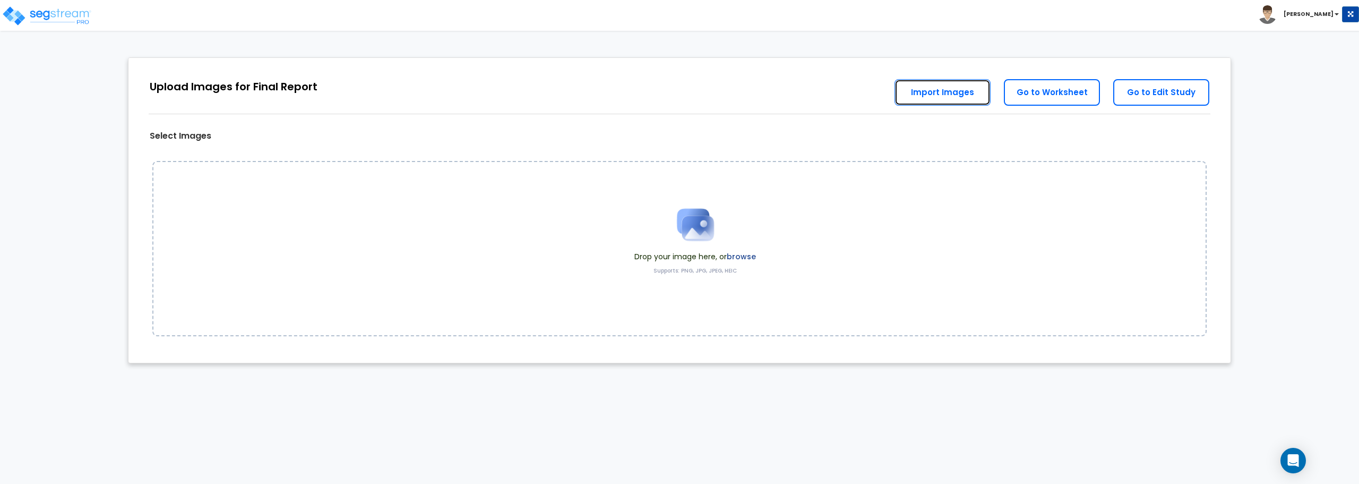
click at [938, 96] on link "Import Images" at bounding box center [943, 92] width 96 height 27
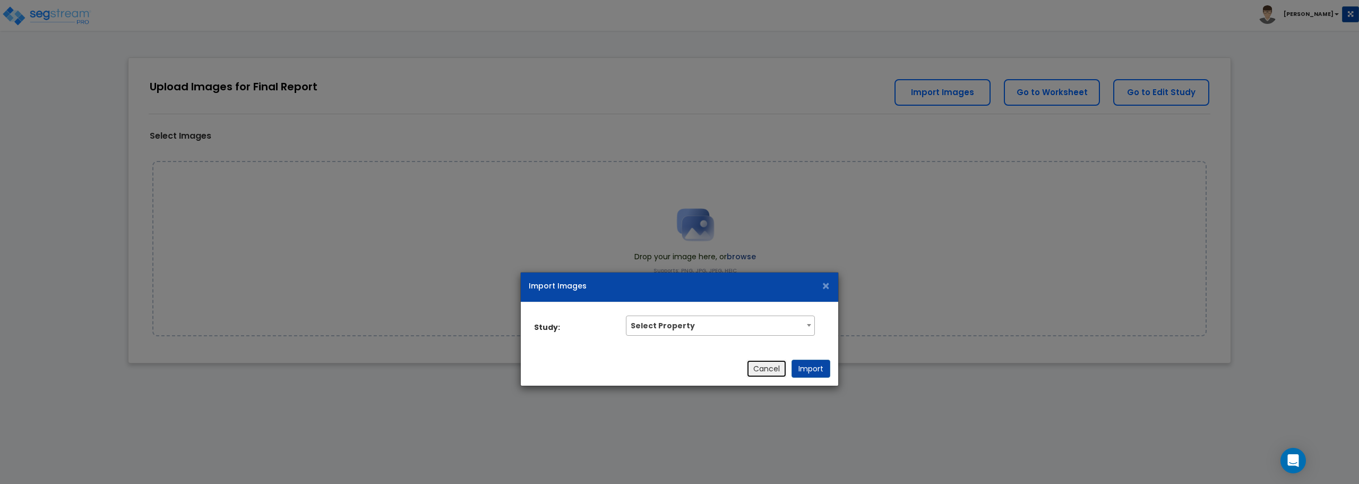
click at [775, 367] on button "Cancel" at bounding box center [766, 368] width 40 height 18
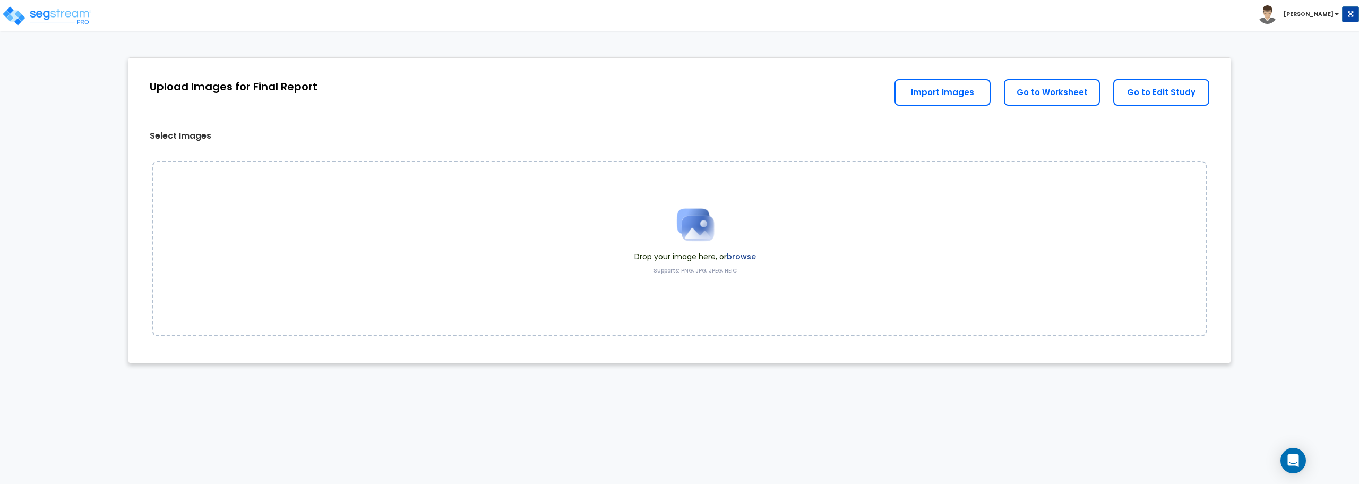
click at [710, 251] on span "Drop your image here, or browse" at bounding box center [695, 256] width 122 height 11
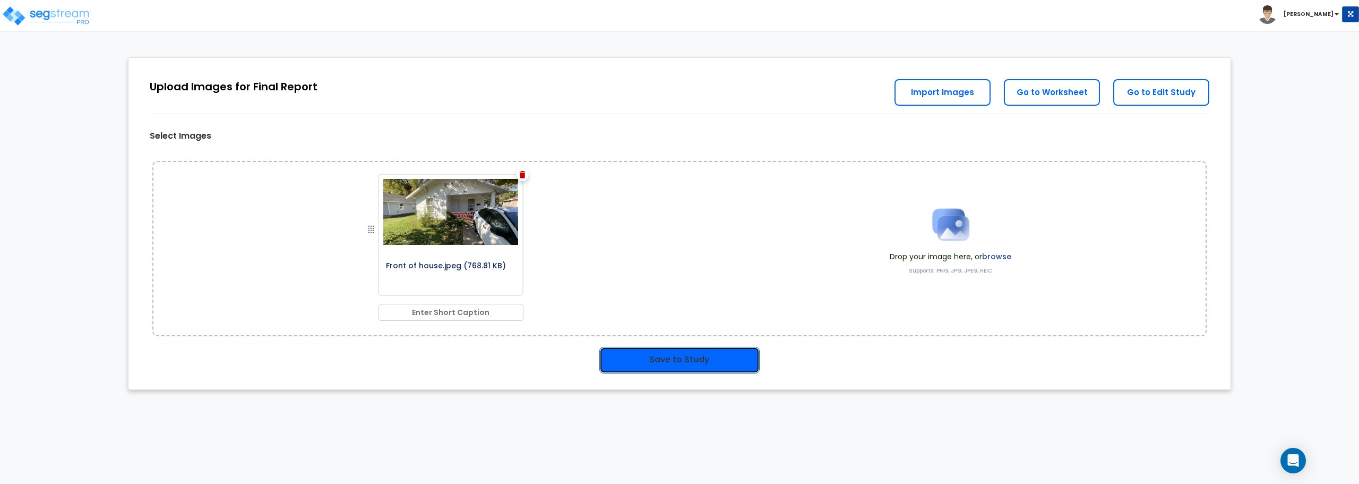
click at [699, 358] on button "Save to Study" at bounding box center [679, 360] width 160 height 27
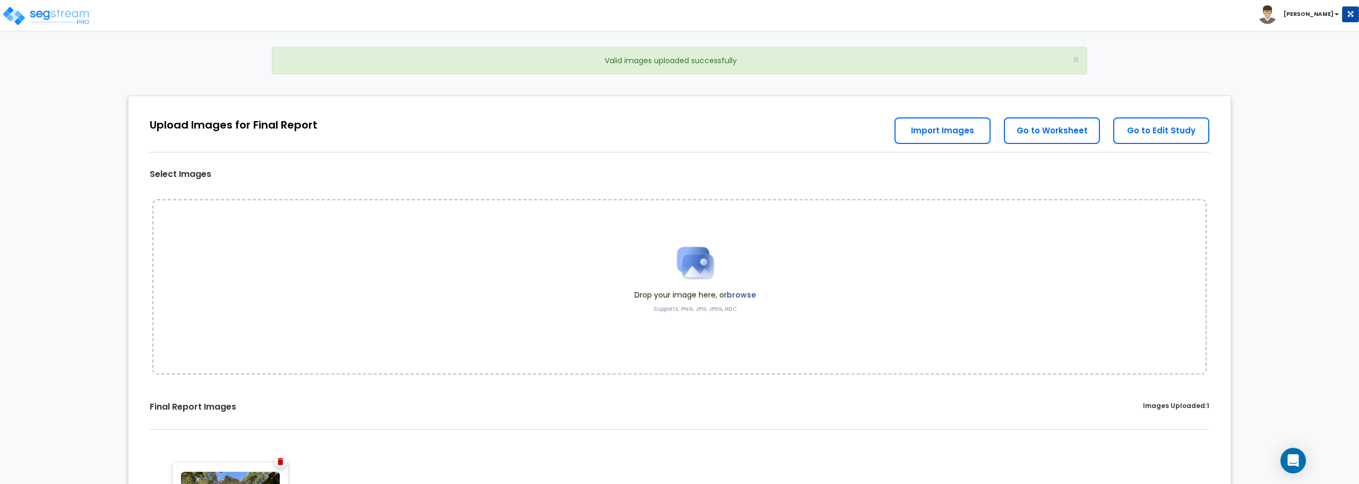
click at [681, 271] on img at bounding box center [695, 262] width 53 height 53
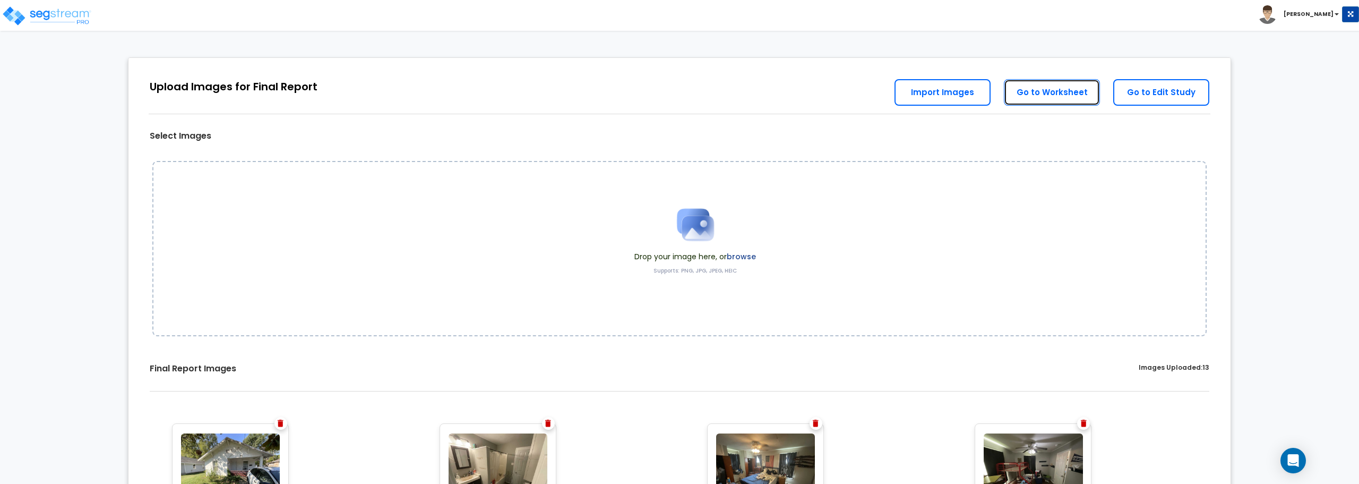
click at [1040, 92] on link "Go to Worksheet" at bounding box center [1052, 92] width 96 height 27
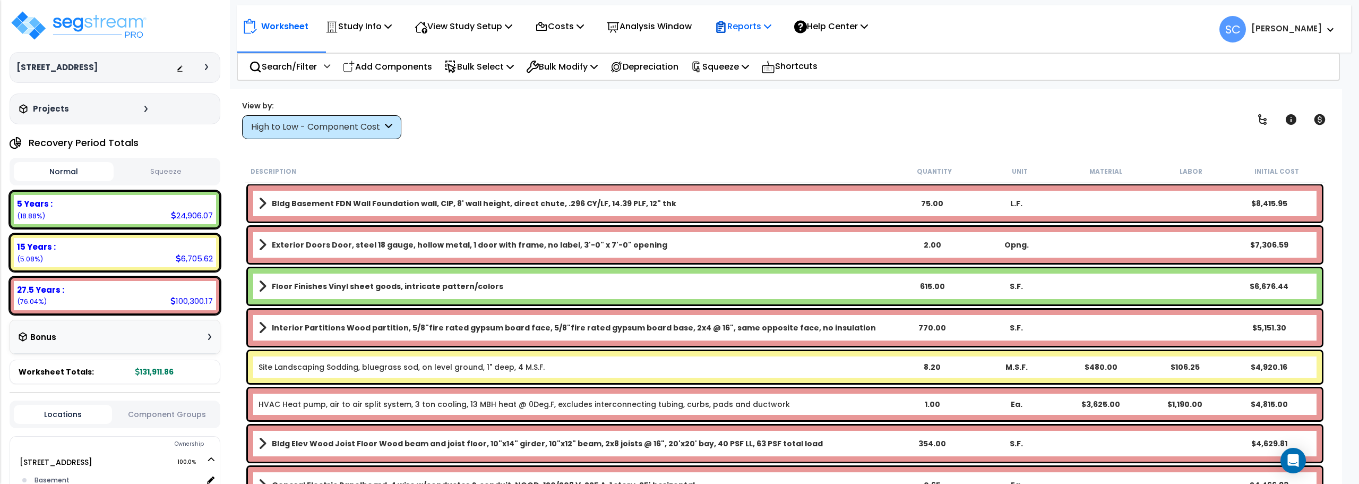
click at [758, 33] on p "Reports" at bounding box center [743, 26] width 57 height 14
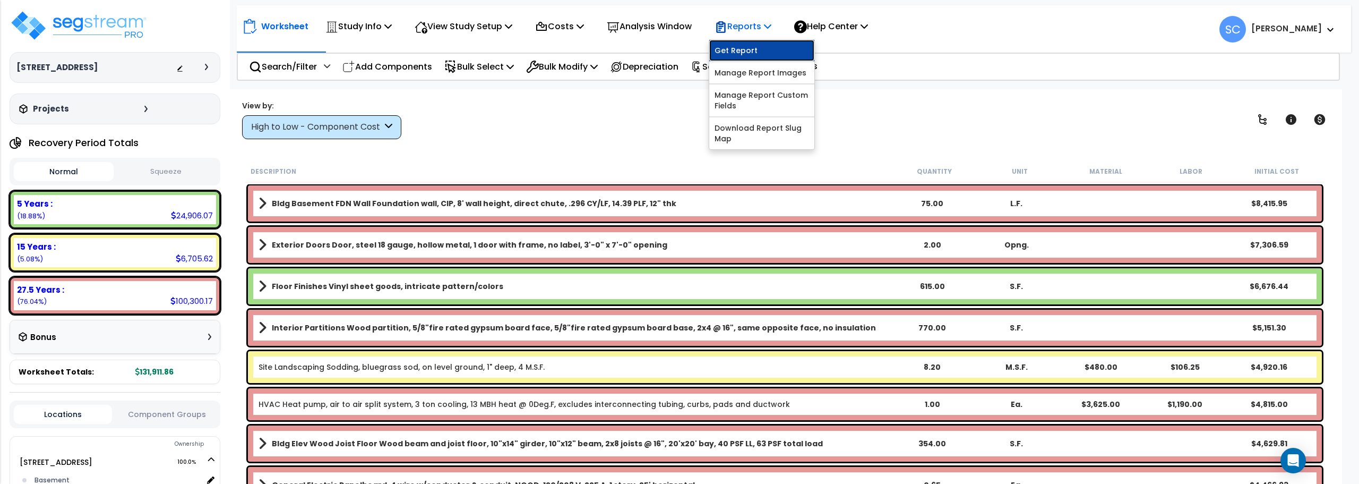
click at [758, 45] on link "Get Report" at bounding box center [761, 50] width 105 height 21
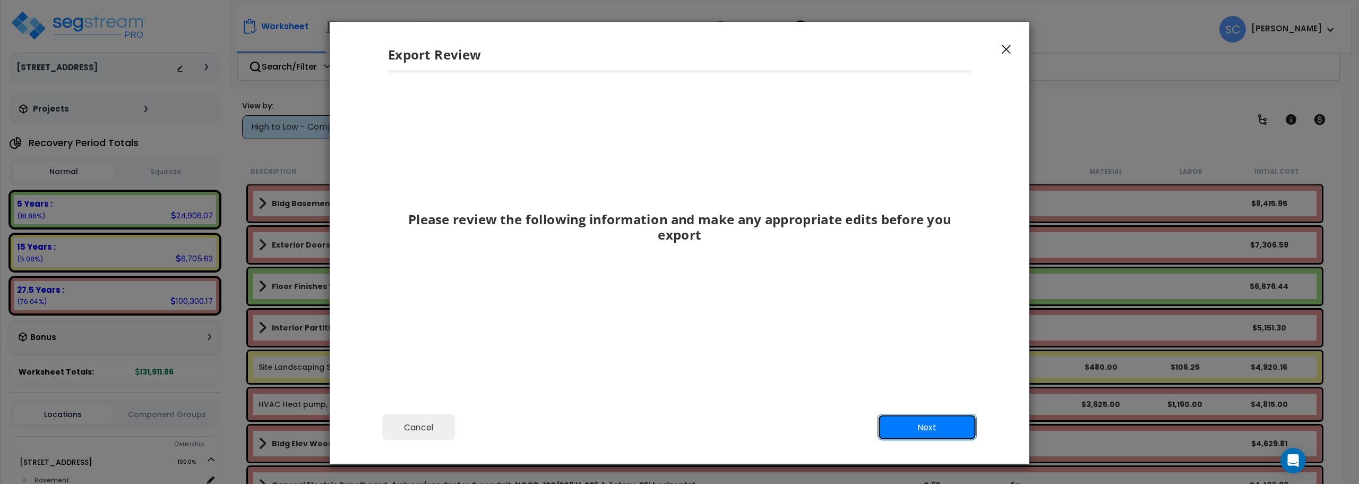
click at [904, 422] on button "Next" at bounding box center [927, 427] width 99 height 27
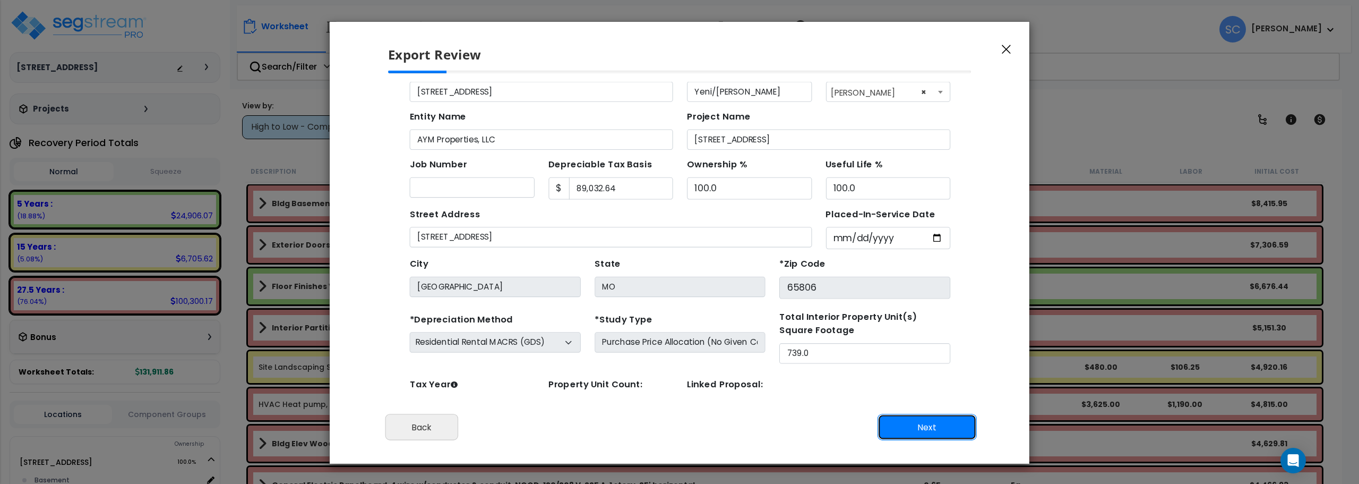
scroll to position [49, 0]
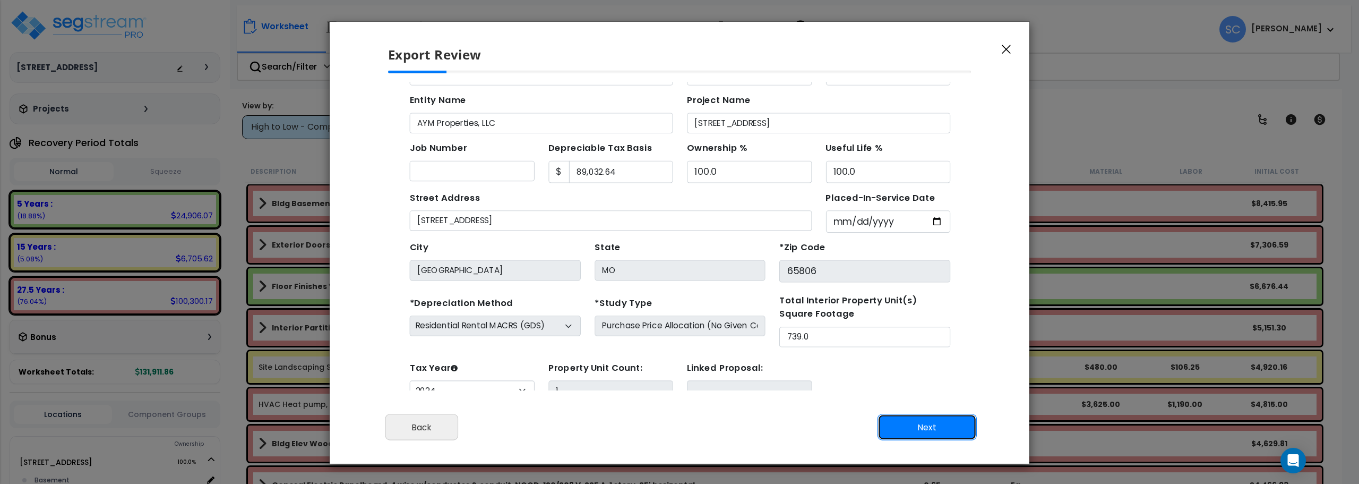
click at [921, 422] on button "Next" at bounding box center [927, 427] width 99 height 27
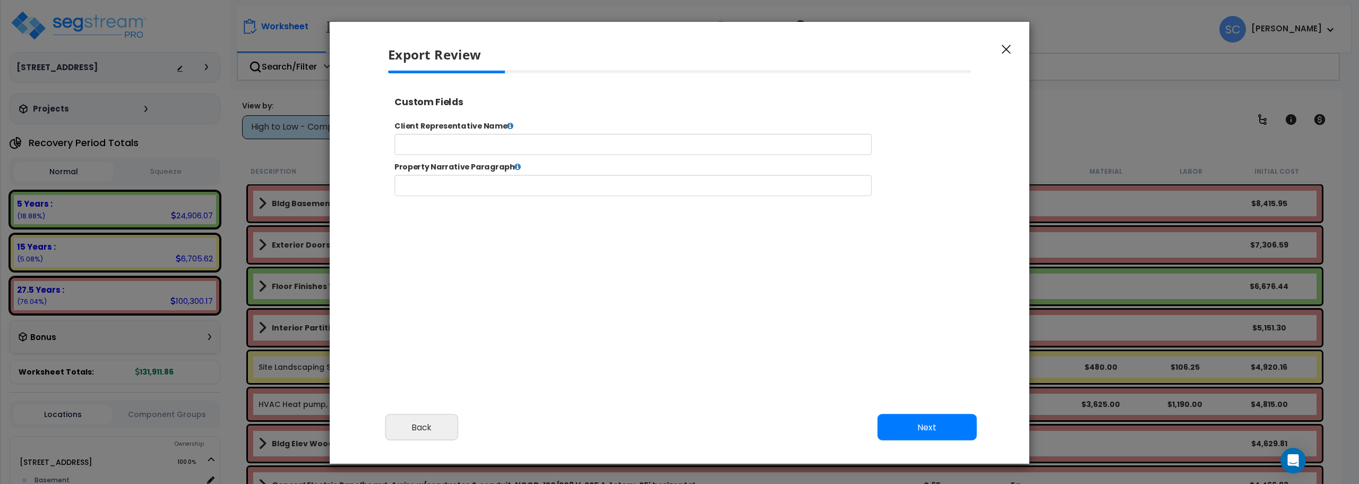
select select "2024"
click at [478, 143] on input "text" at bounding box center [667, 152] width 542 height 24
type input "AYM Properties"
click at [932, 428] on button "Next" at bounding box center [927, 427] width 99 height 27
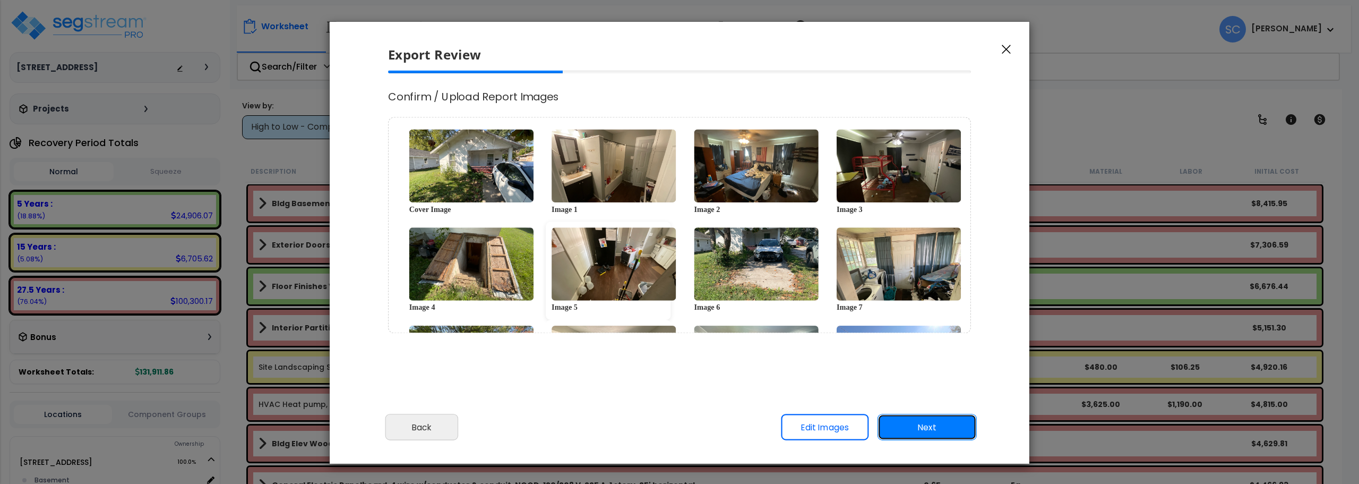
scroll to position [0, 0]
click at [943, 420] on button "Next" at bounding box center [927, 427] width 99 height 27
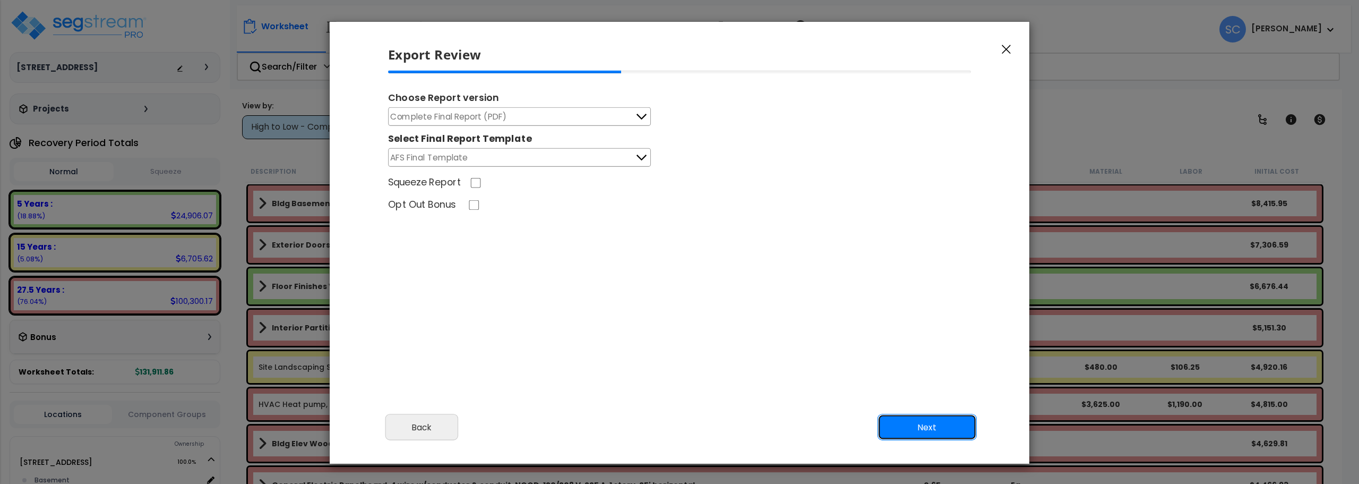
click at [918, 423] on button "Next" at bounding box center [927, 427] width 99 height 27
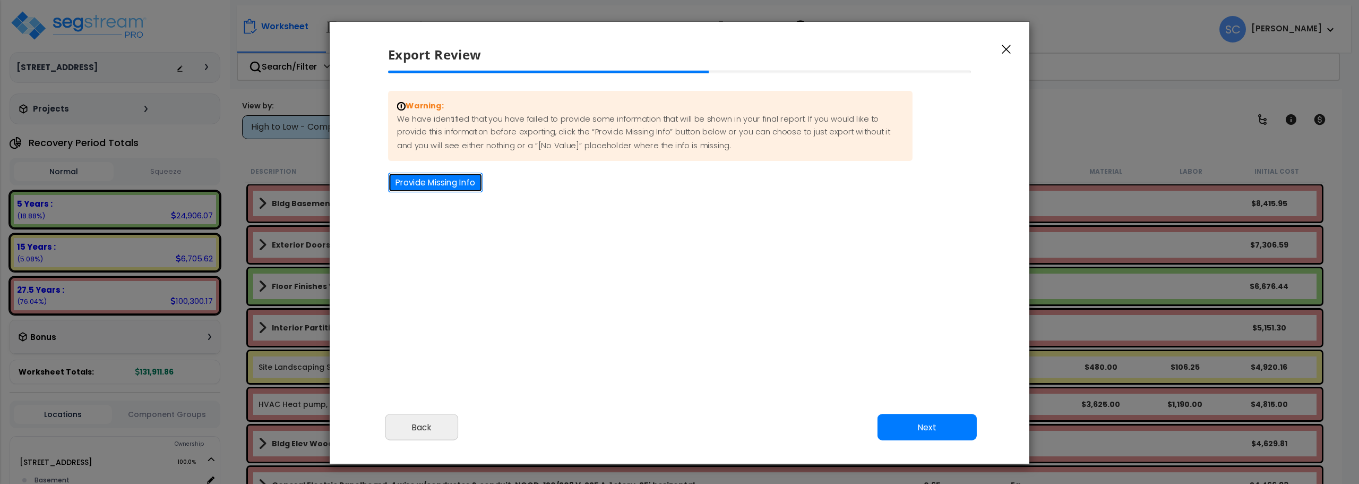
click at [426, 188] on button "Provide Missing Info" at bounding box center [435, 183] width 94 height 20
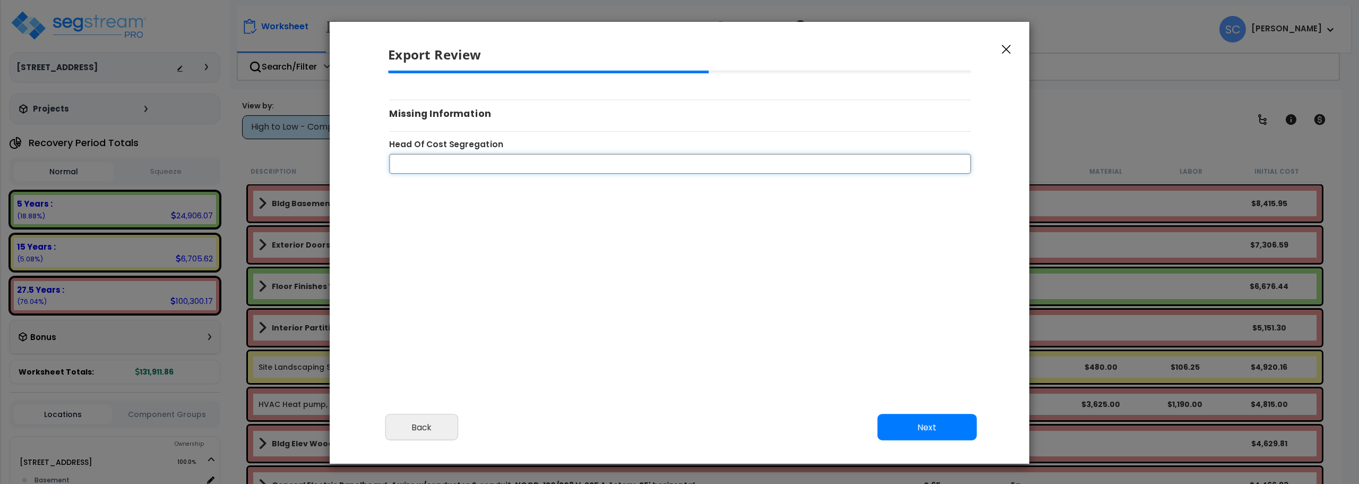
click at [482, 157] on input "Head Of Cost Segregation" at bounding box center [680, 163] width 582 height 20
type input "[PERSON_NAME]"
click at [936, 429] on button "Next" at bounding box center [927, 427] width 99 height 27
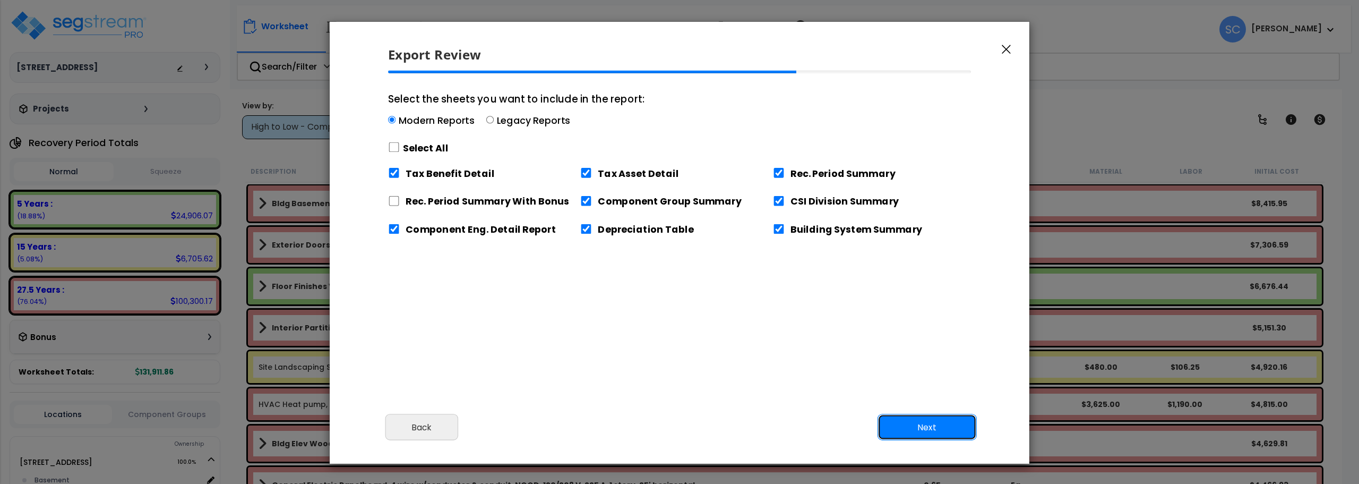
click at [929, 424] on button "Next" at bounding box center [927, 427] width 99 height 27
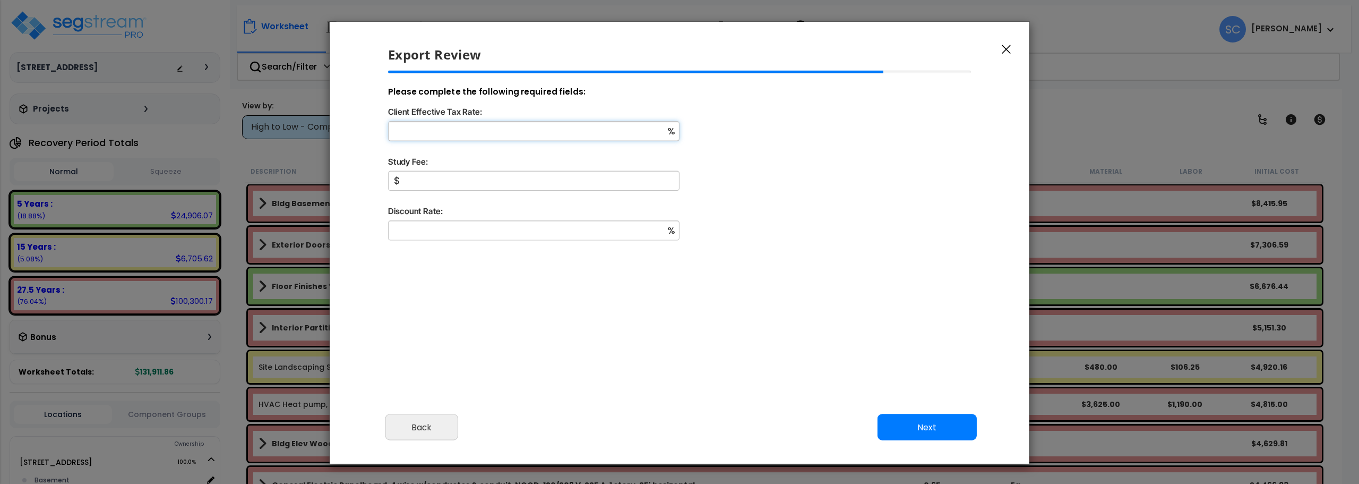
click at [494, 124] on input "Client Effective Tax Rate:" at bounding box center [533, 131] width 291 height 20
type input "18"
click at [472, 182] on input "Study Fee:" at bounding box center [533, 181] width 291 height 20
type input "2,000"
click at [455, 231] on input "Discount Rate:" at bounding box center [533, 230] width 291 height 20
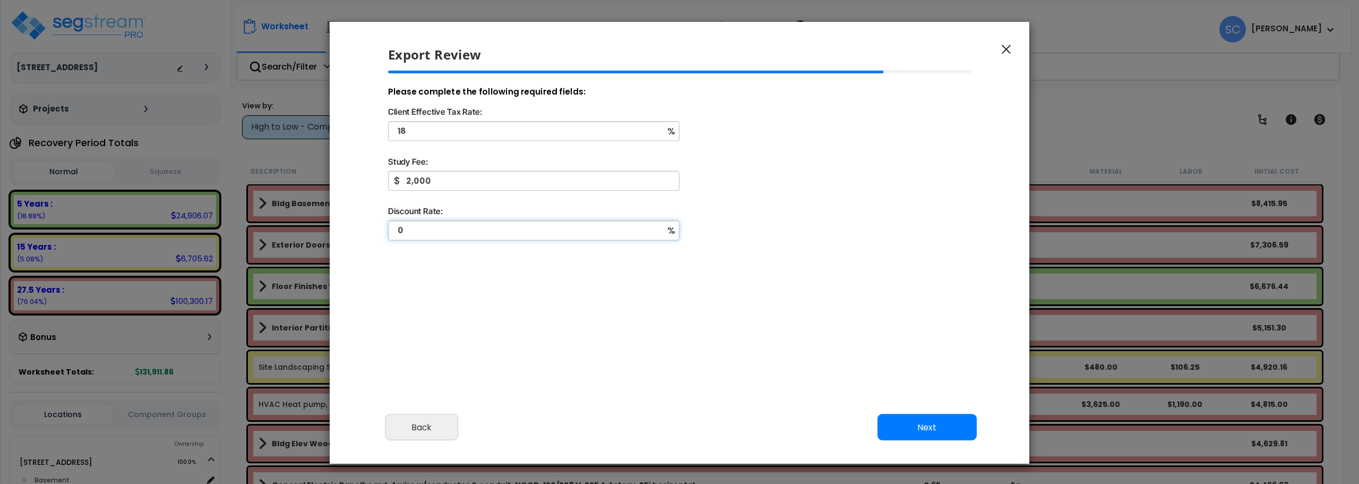
type input "0"
click at [953, 431] on button "Next" at bounding box center [927, 427] width 99 height 27
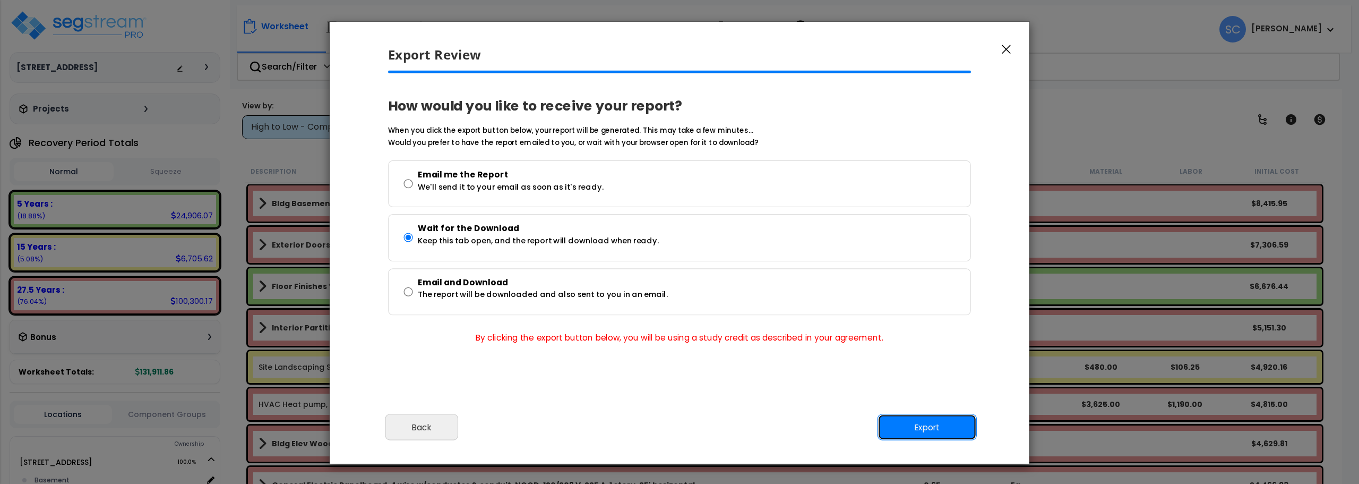
click at [947, 429] on button "Export" at bounding box center [927, 427] width 99 height 27
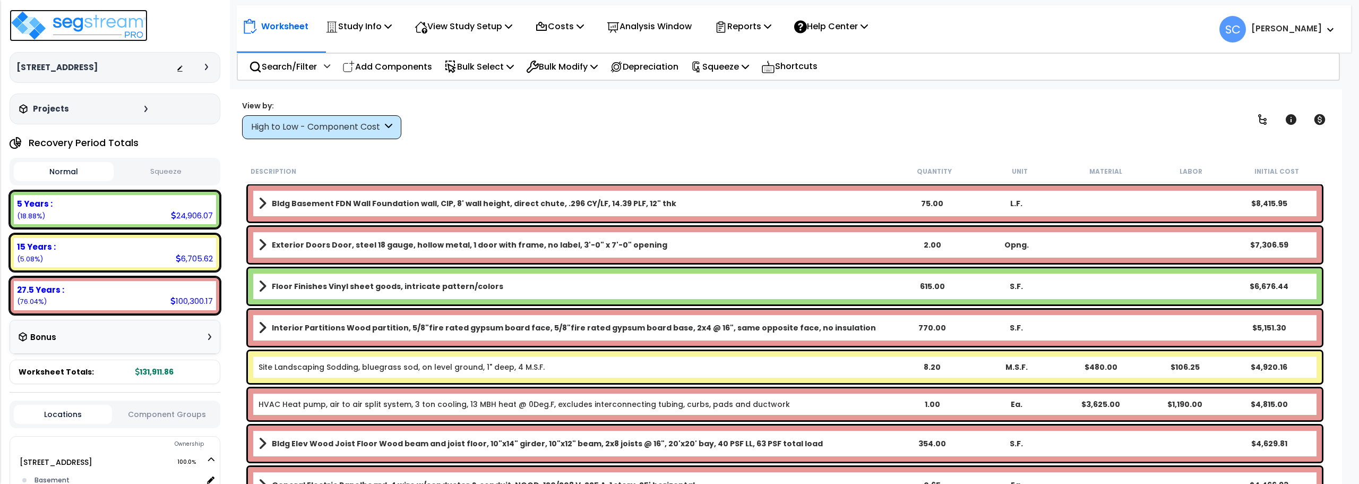
click at [80, 28] on img at bounding box center [79, 26] width 138 height 32
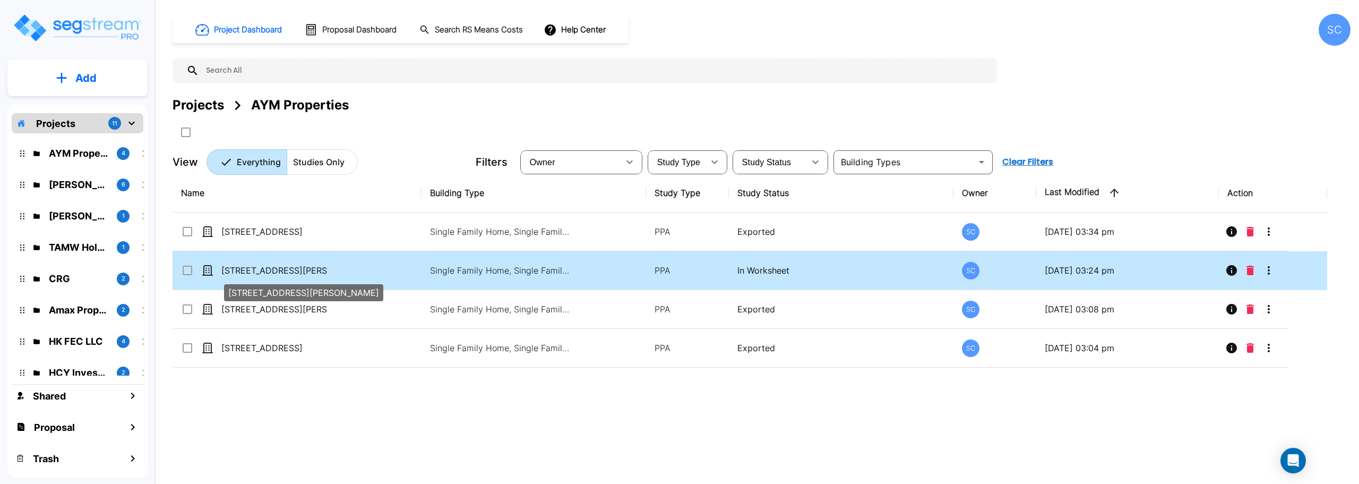
click at [254, 274] on p "[STREET_ADDRESS][PERSON_NAME]" at bounding box center [274, 270] width 106 height 13
checkbox input "true"
click at [254, 274] on p "[STREET_ADDRESS][PERSON_NAME]" at bounding box center [274, 270] width 106 height 13
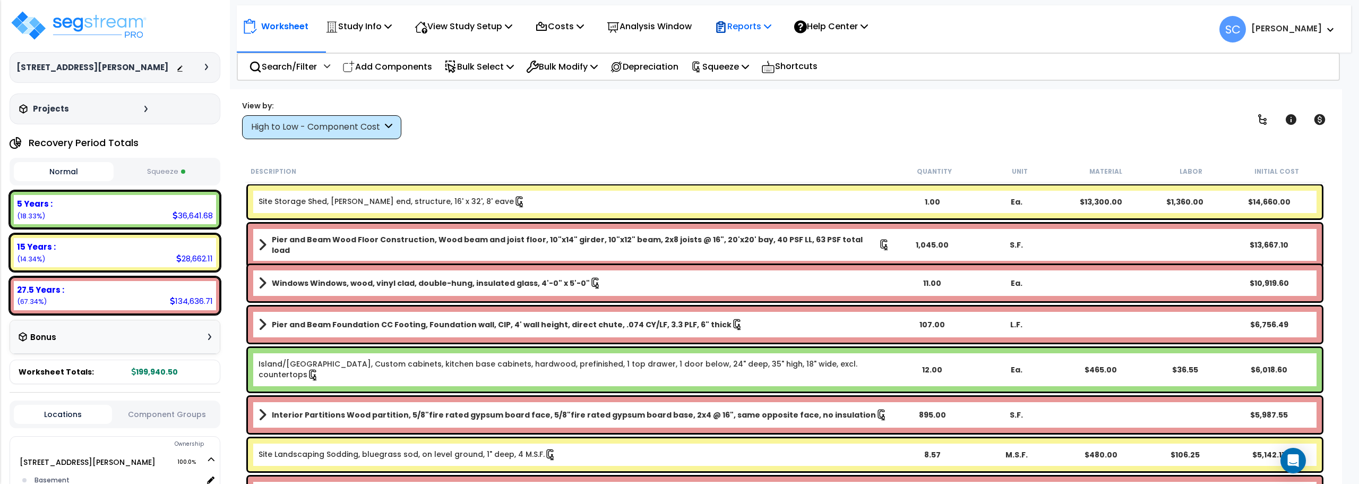
click at [768, 31] on p "Reports" at bounding box center [743, 26] width 57 height 14
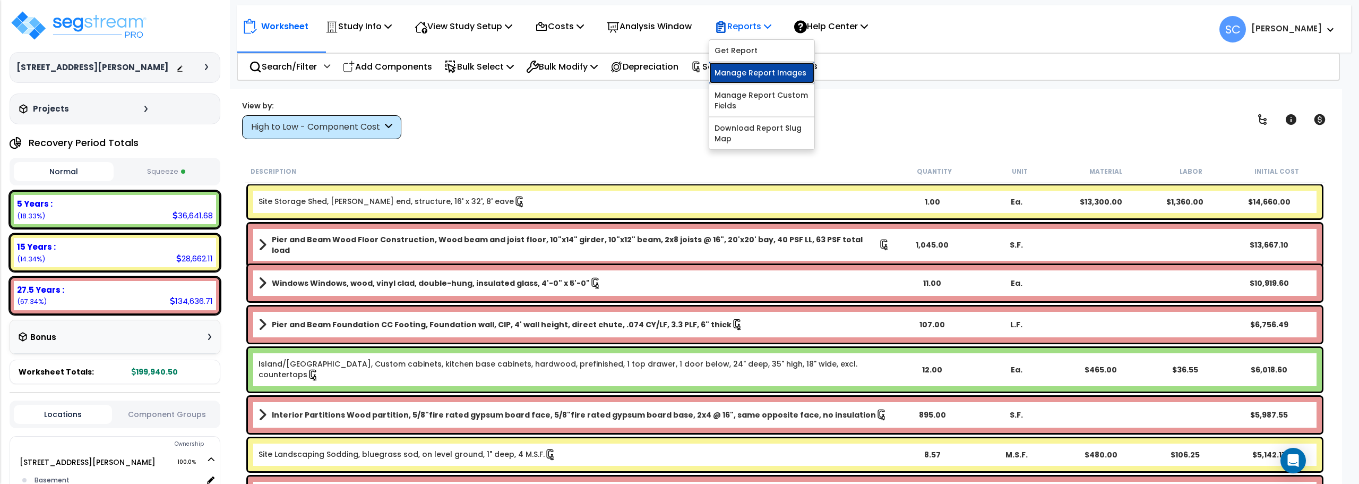
click at [764, 73] on link "Manage Report Images" at bounding box center [761, 72] width 105 height 21
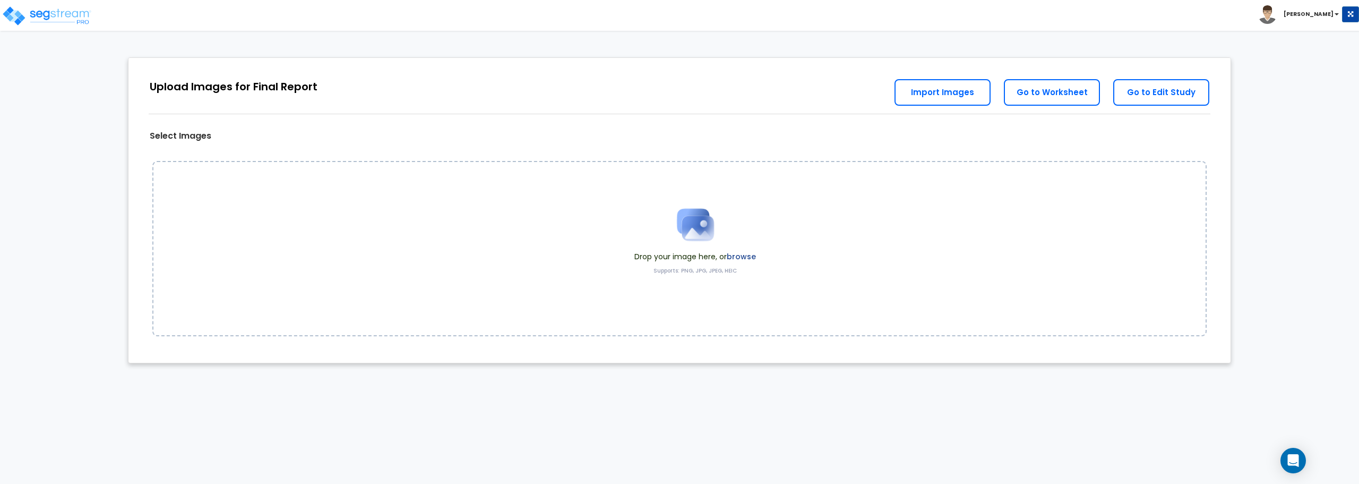
click at [687, 228] on img at bounding box center [695, 224] width 53 height 53
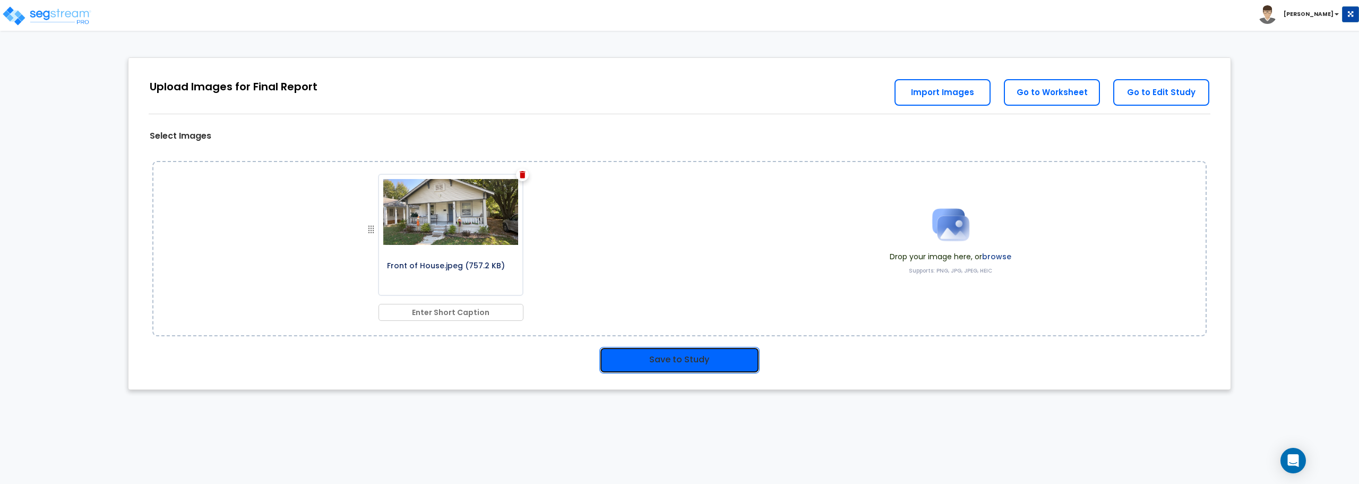
click at [661, 358] on button "Save to Study" at bounding box center [679, 360] width 160 height 27
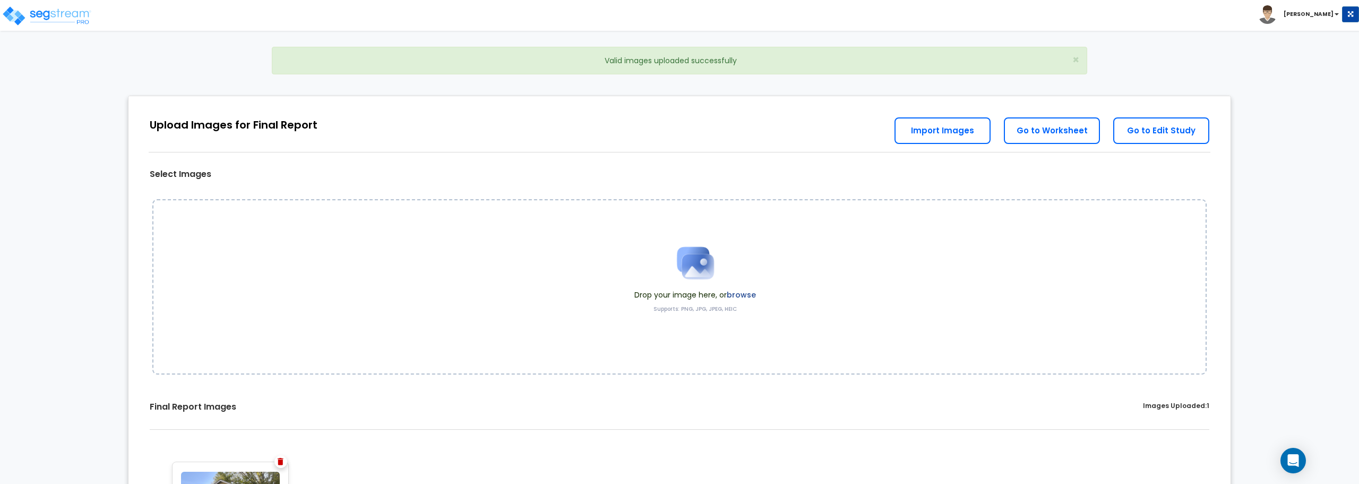
click at [690, 270] on img at bounding box center [695, 262] width 53 height 53
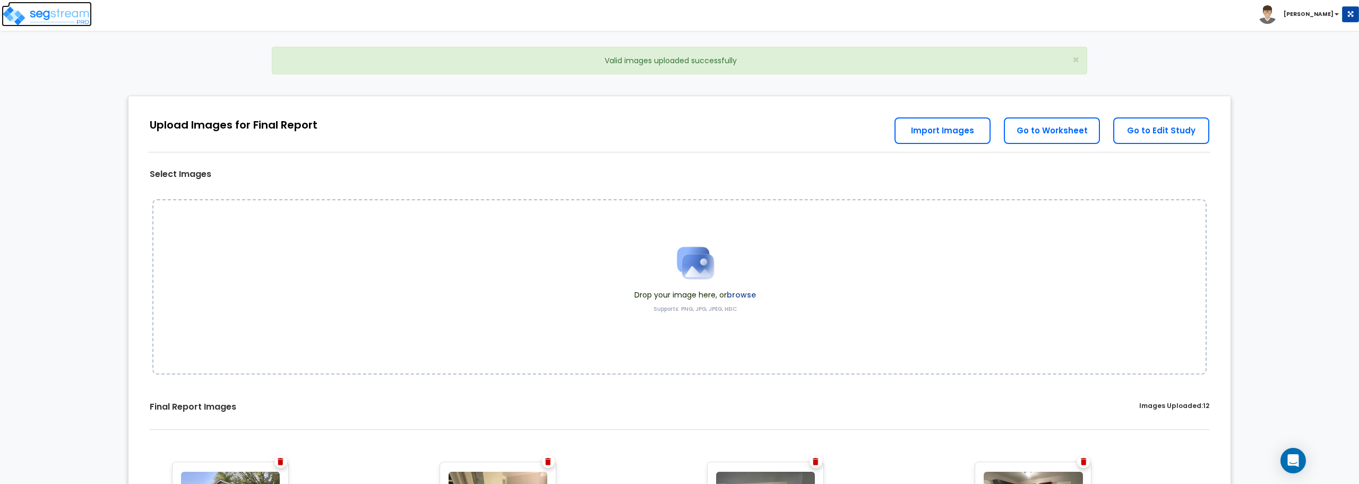
click at [67, 18] on img at bounding box center [47, 15] width 90 height 21
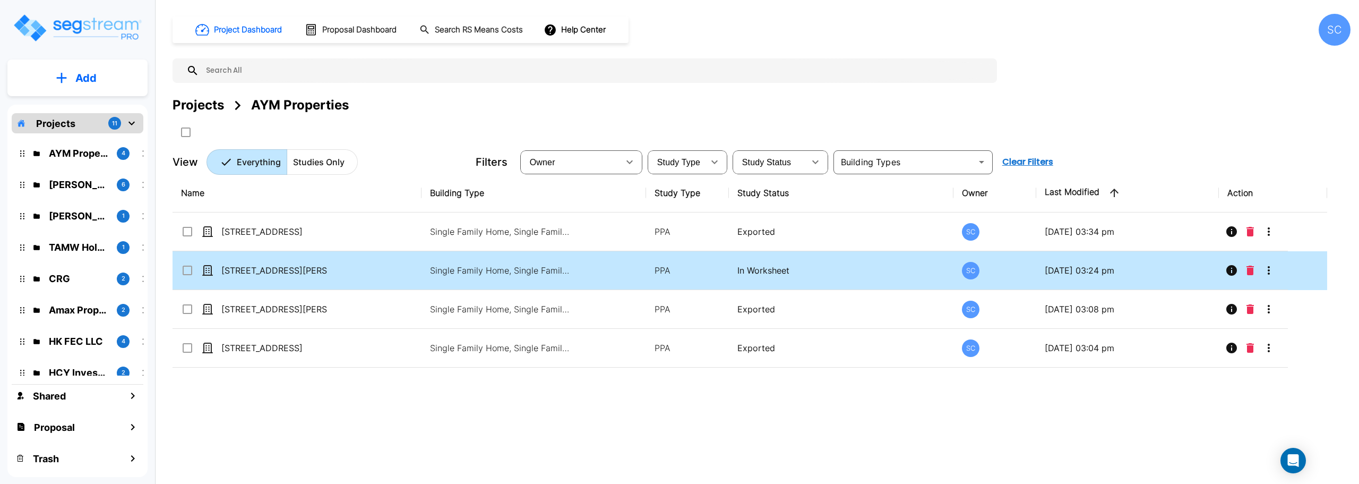
click at [762, 270] on p "In Worksheet" at bounding box center [840, 270] width 207 height 13
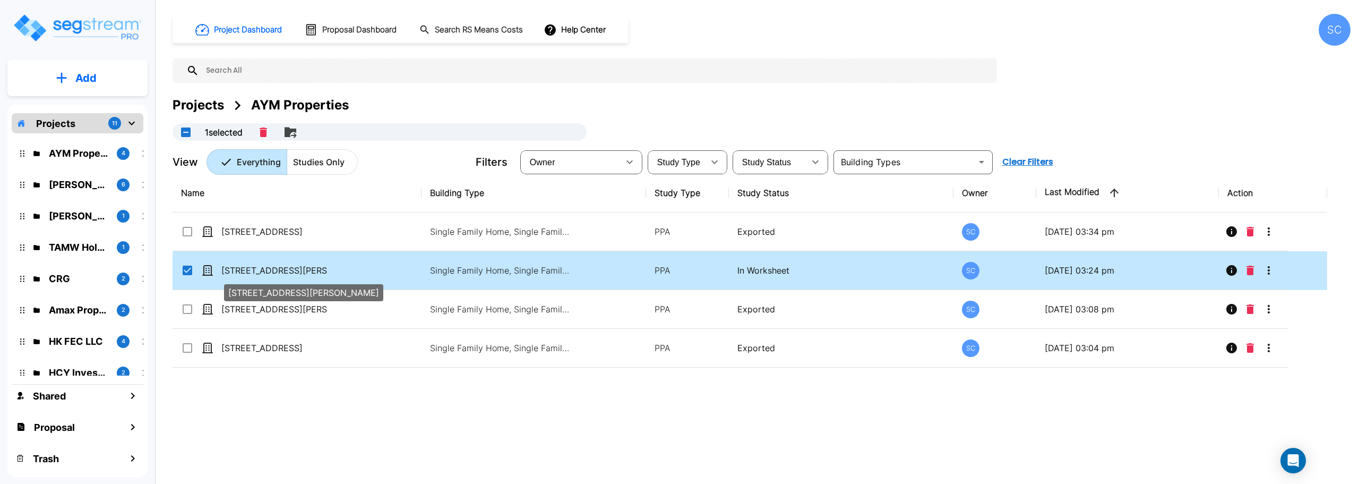
click at [274, 268] on p "[STREET_ADDRESS][PERSON_NAME]" at bounding box center [274, 270] width 106 height 13
checkbox input "false"
click at [274, 268] on p "[STREET_ADDRESS][PERSON_NAME]" at bounding box center [274, 270] width 106 height 13
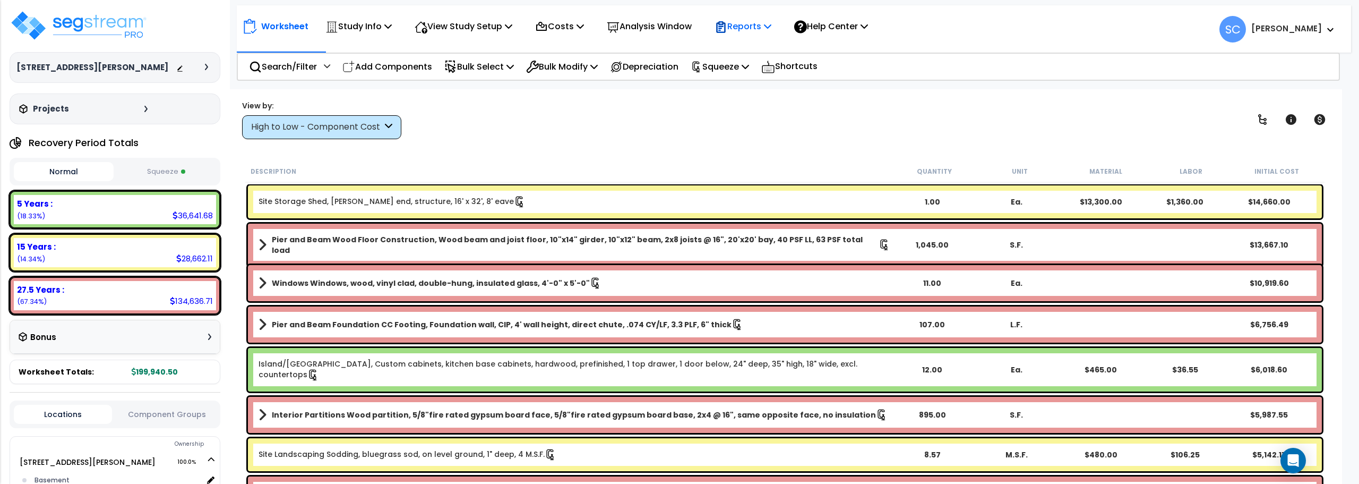
click at [743, 24] on p "Reports" at bounding box center [743, 26] width 57 height 14
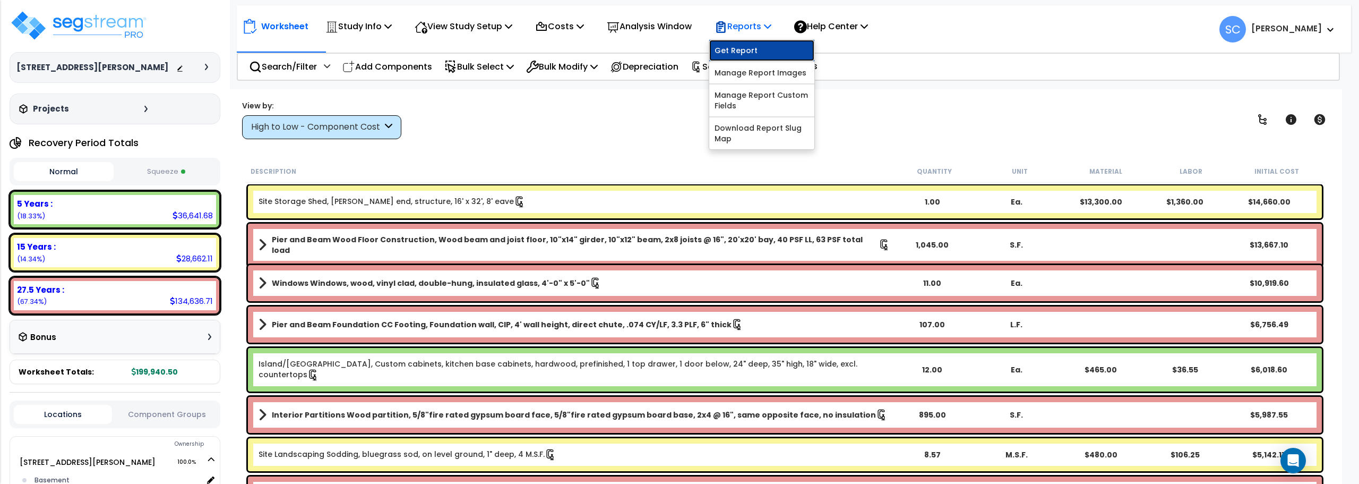
click at [757, 49] on link "Get Report" at bounding box center [761, 50] width 105 height 21
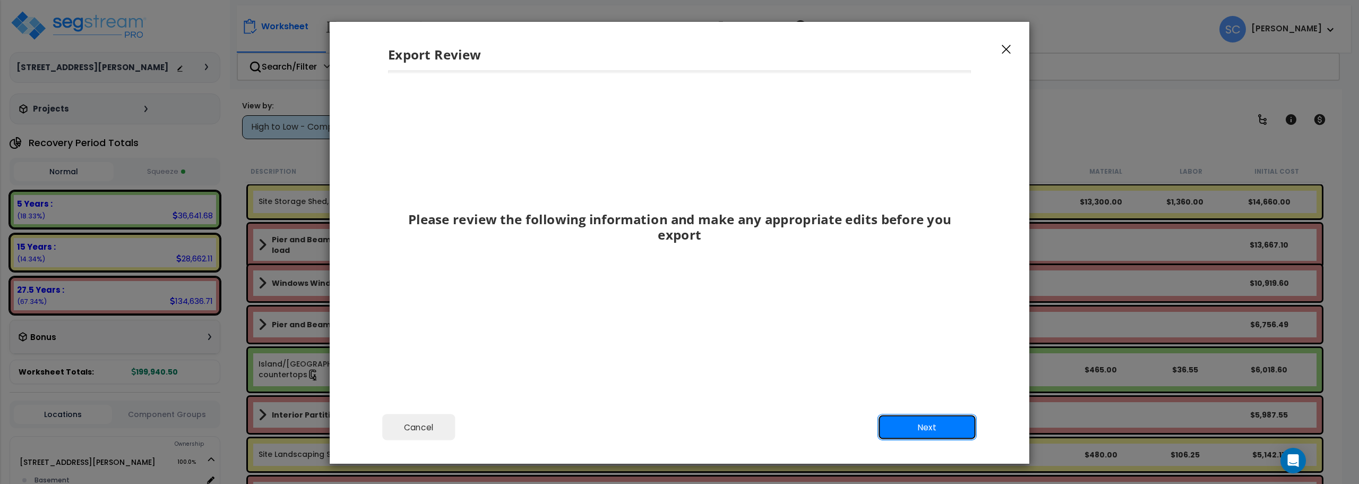
click at [905, 432] on button "Next" at bounding box center [927, 427] width 99 height 27
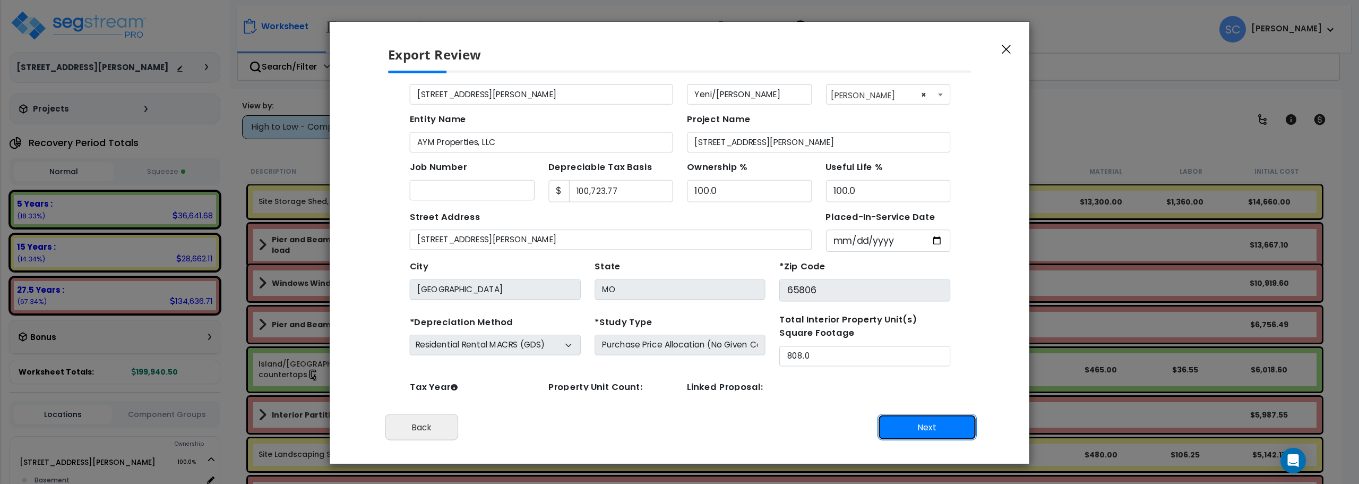
scroll to position [49, 0]
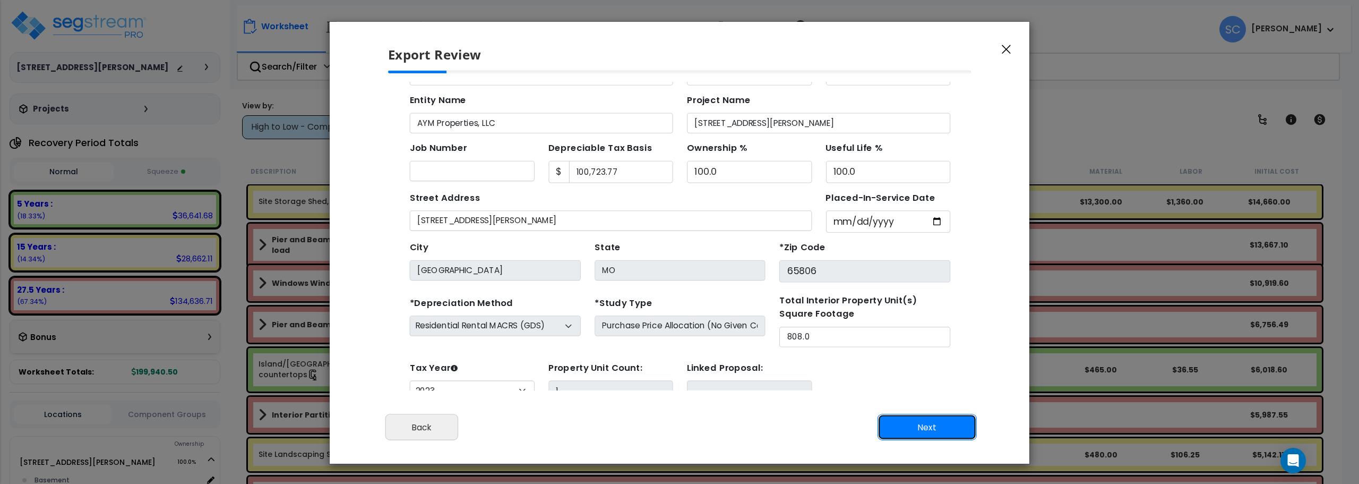
click at [932, 422] on button "Next" at bounding box center [927, 427] width 99 height 27
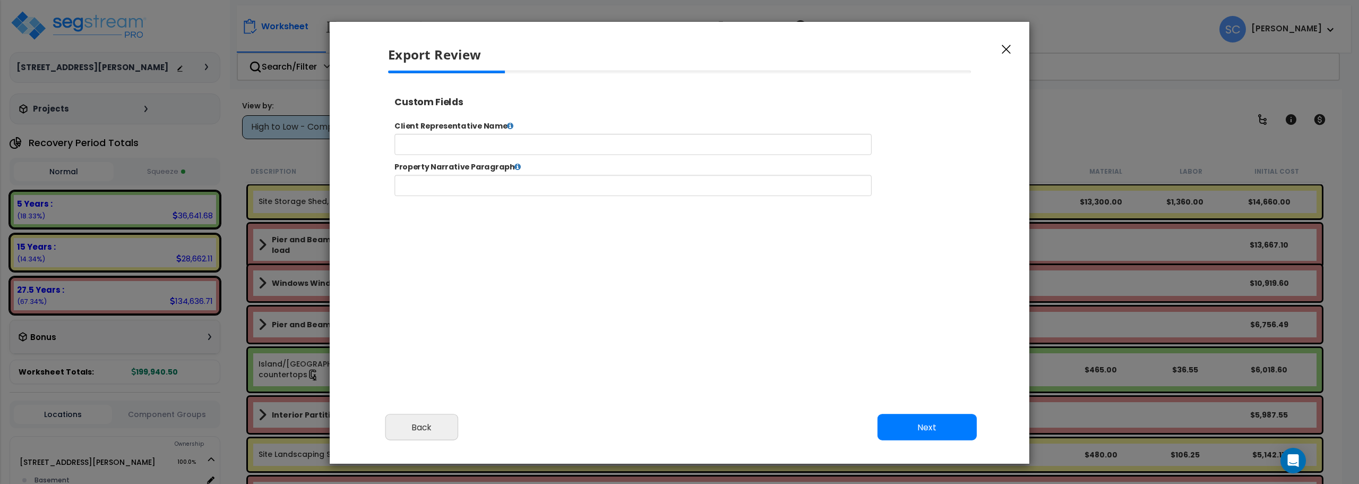
select select "2023"
click at [690, 154] on input "text" at bounding box center [667, 152] width 542 height 24
type input "AYM Properties"
click at [910, 432] on button "Next" at bounding box center [927, 427] width 99 height 27
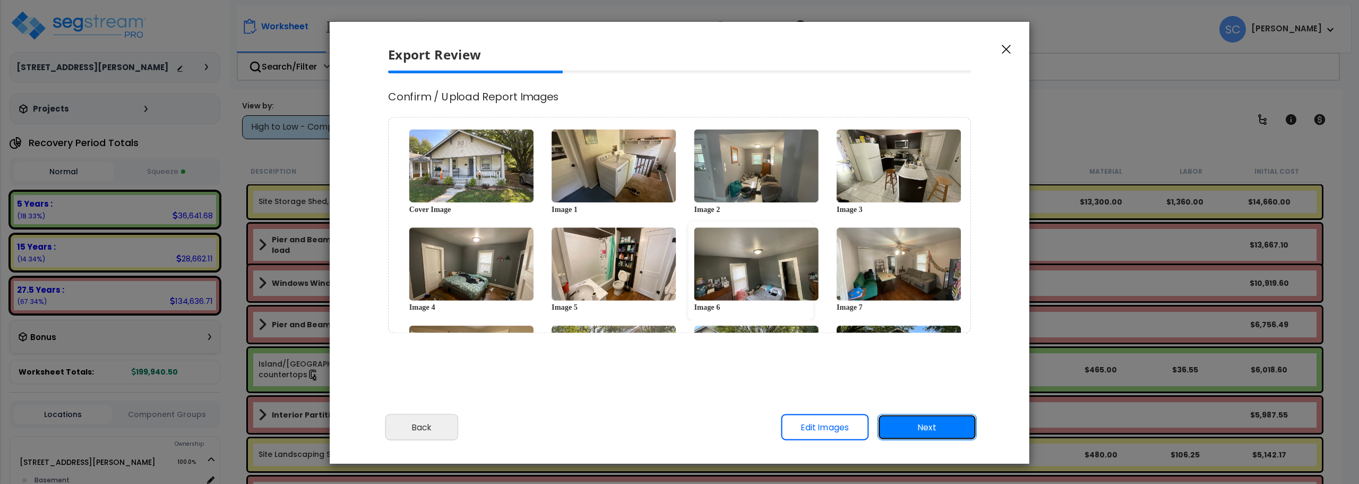
scroll to position [0, 0]
click at [925, 427] on button "Next" at bounding box center [927, 427] width 99 height 27
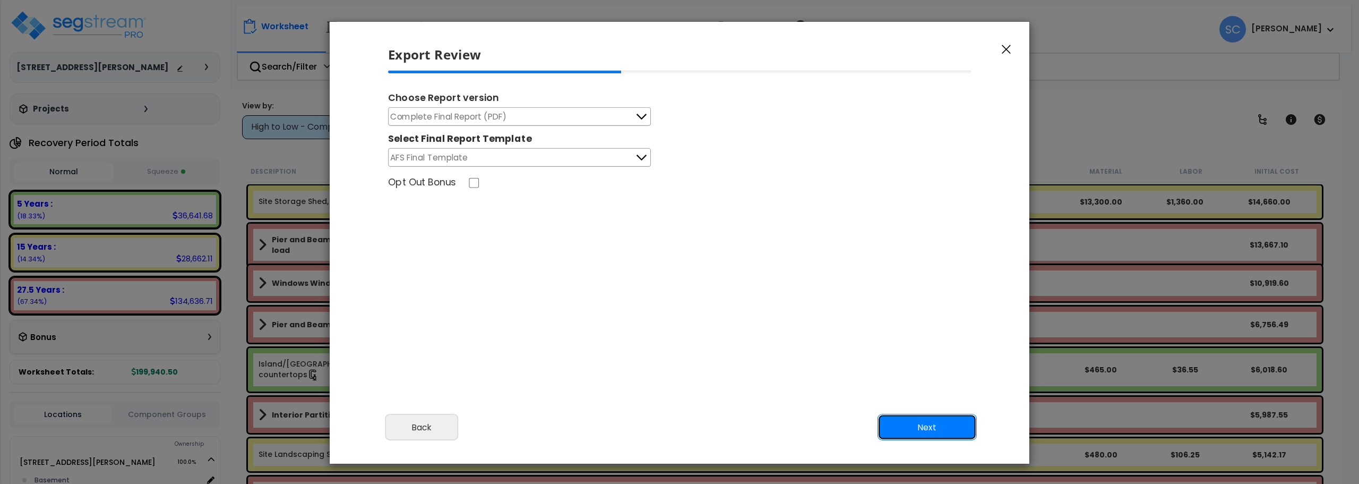
click at [965, 423] on button "Next" at bounding box center [927, 427] width 99 height 27
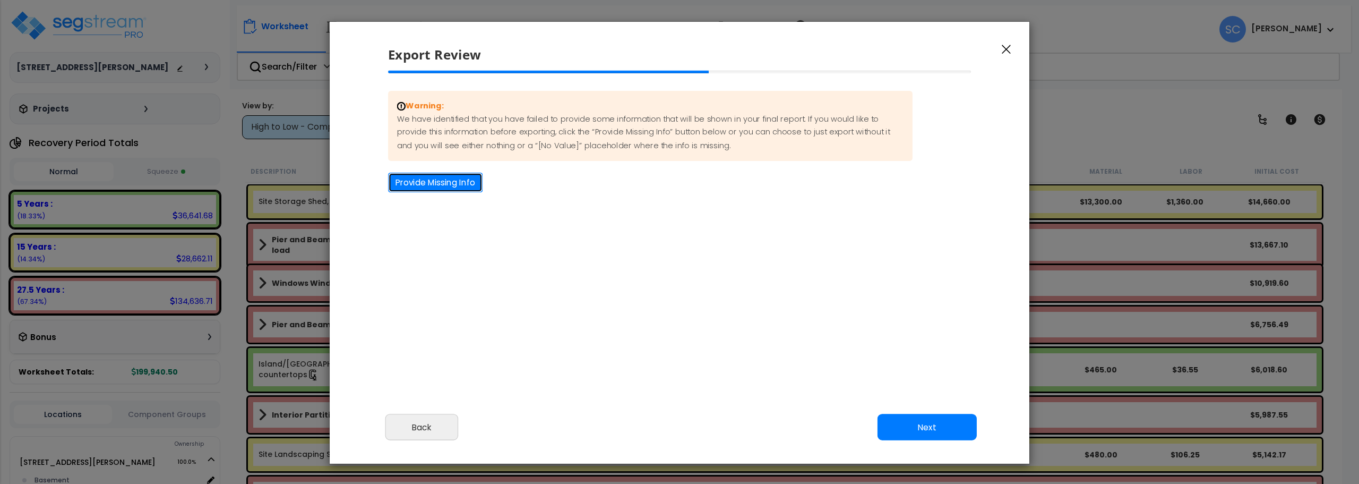
click at [464, 185] on button "Provide Missing Info" at bounding box center [435, 183] width 94 height 20
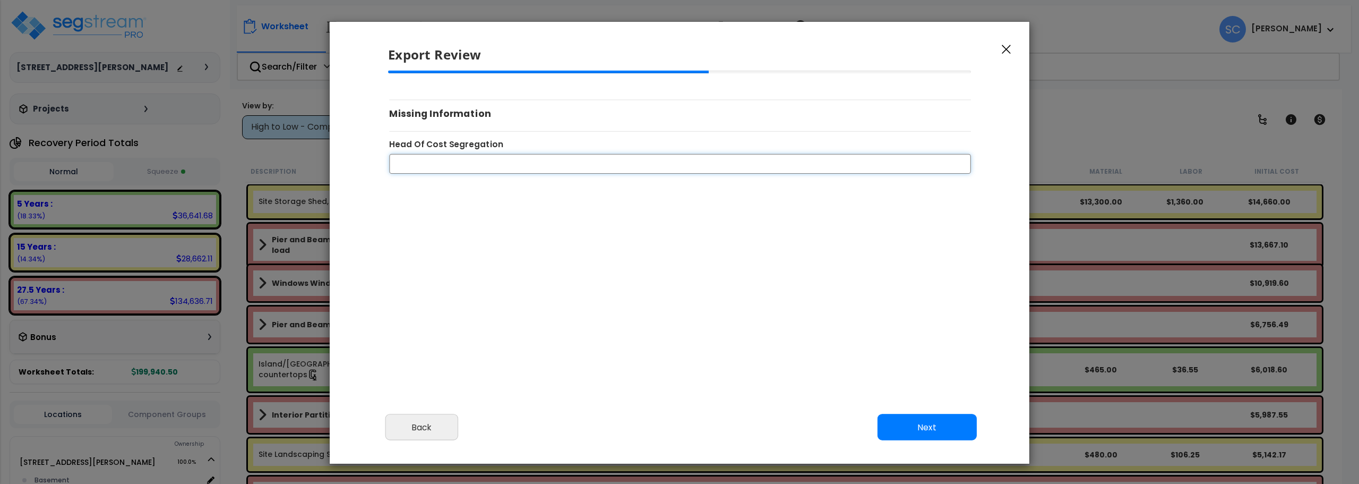
click at [505, 167] on input "Head Of Cost Segregation" at bounding box center [680, 163] width 582 height 20
type input "[PERSON_NAME]"
click at [929, 432] on button "Next" at bounding box center [927, 427] width 99 height 27
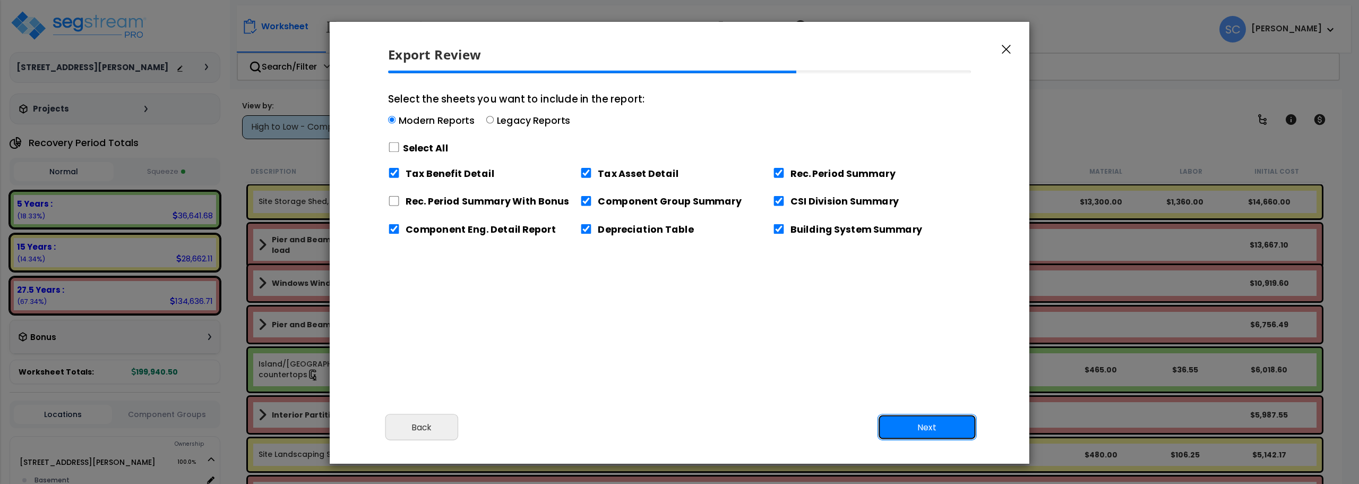
click at [921, 425] on button "Next" at bounding box center [927, 427] width 99 height 27
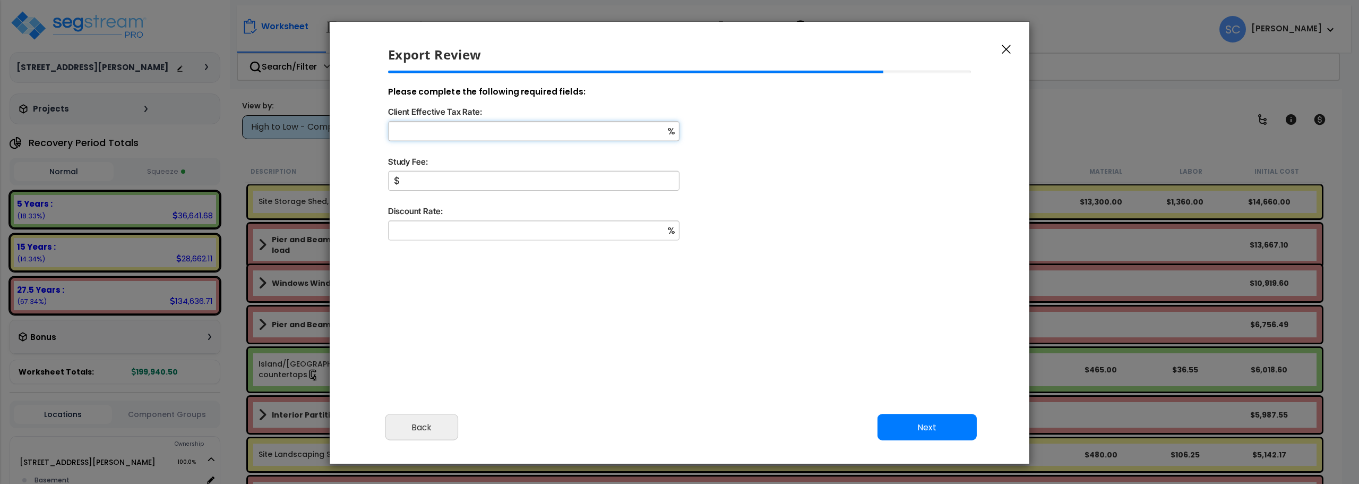
click at [568, 137] on input "Client Effective Tax Rate:" at bounding box center [533, 131] width 291 height 20
type input "18"
click at [506, 183] on input "Study Fee:" at bounding box center [533, 181] width 291 height 20
type input "2,000"
click at [490, 227] on input "Discount Rate:" at bounding box center [533, 230] width 291 height 20
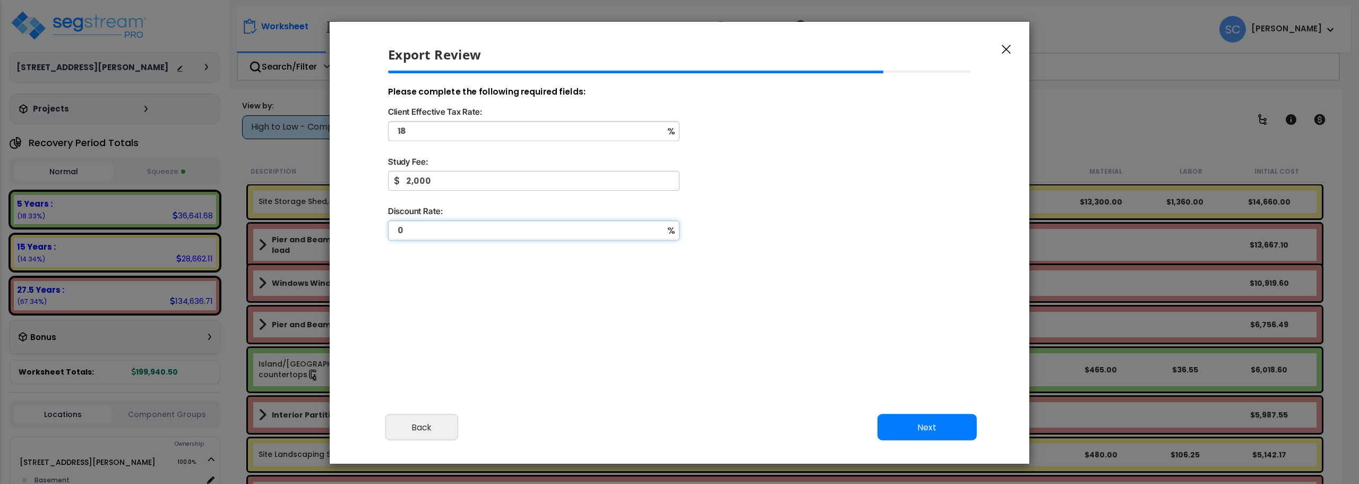
type input "0"
click at [926, 427] on button "Next" at bounding box center [927, 427] width 99 height 27
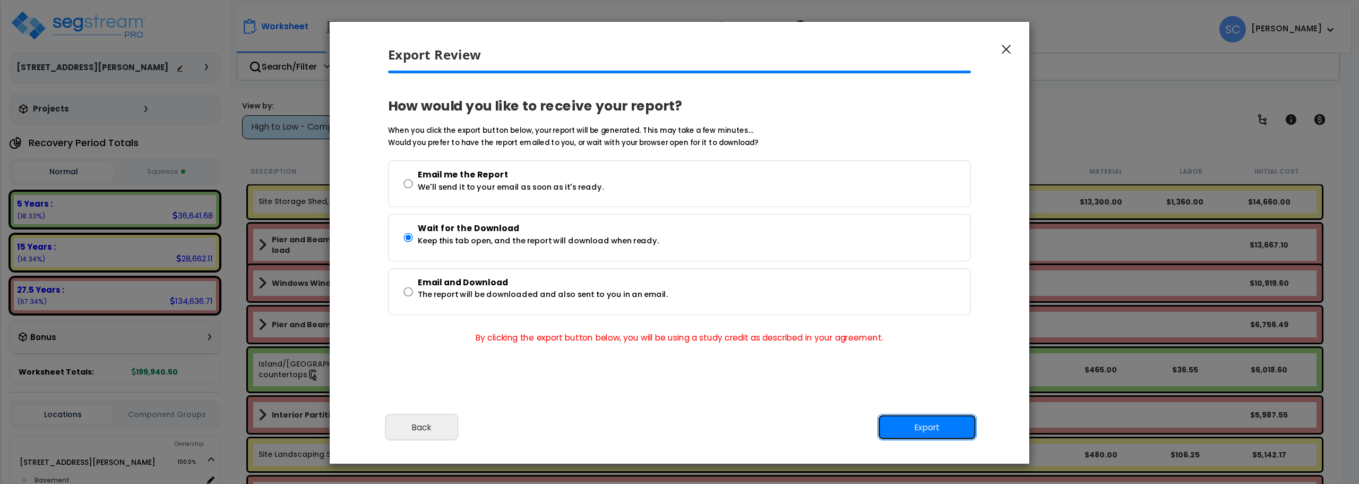
click at [920, 425] on button "Export" at bounding box center [927, 427] width 99 height 27
